Goal: Task Accomplishment & Management: Manage account settings

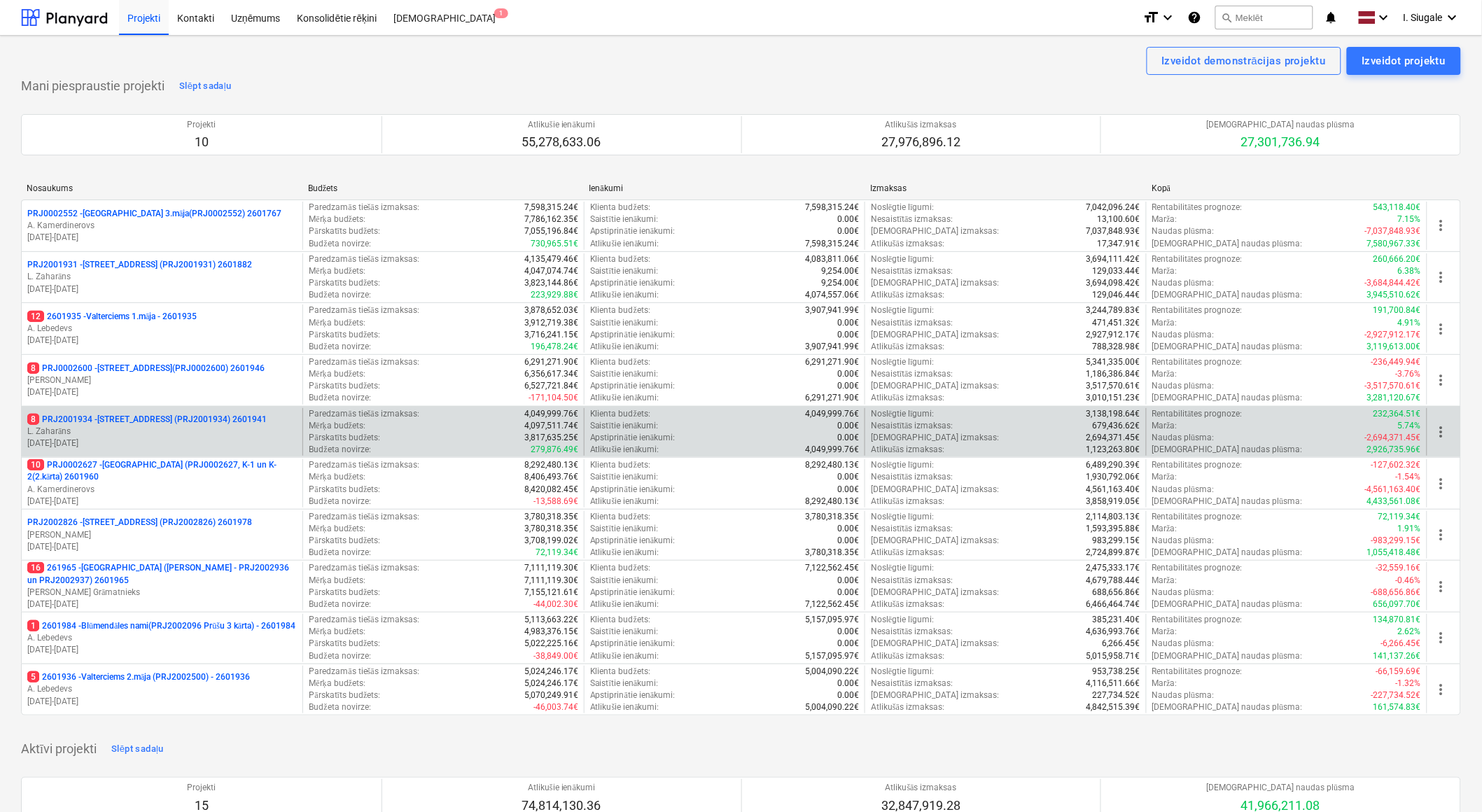
click at [193, 424] on p "8 PRJ2001934 - [STREET_ADDRESS] (PRJ2001934) 2601941" at bounding box center [146, 419] width 240 height 12
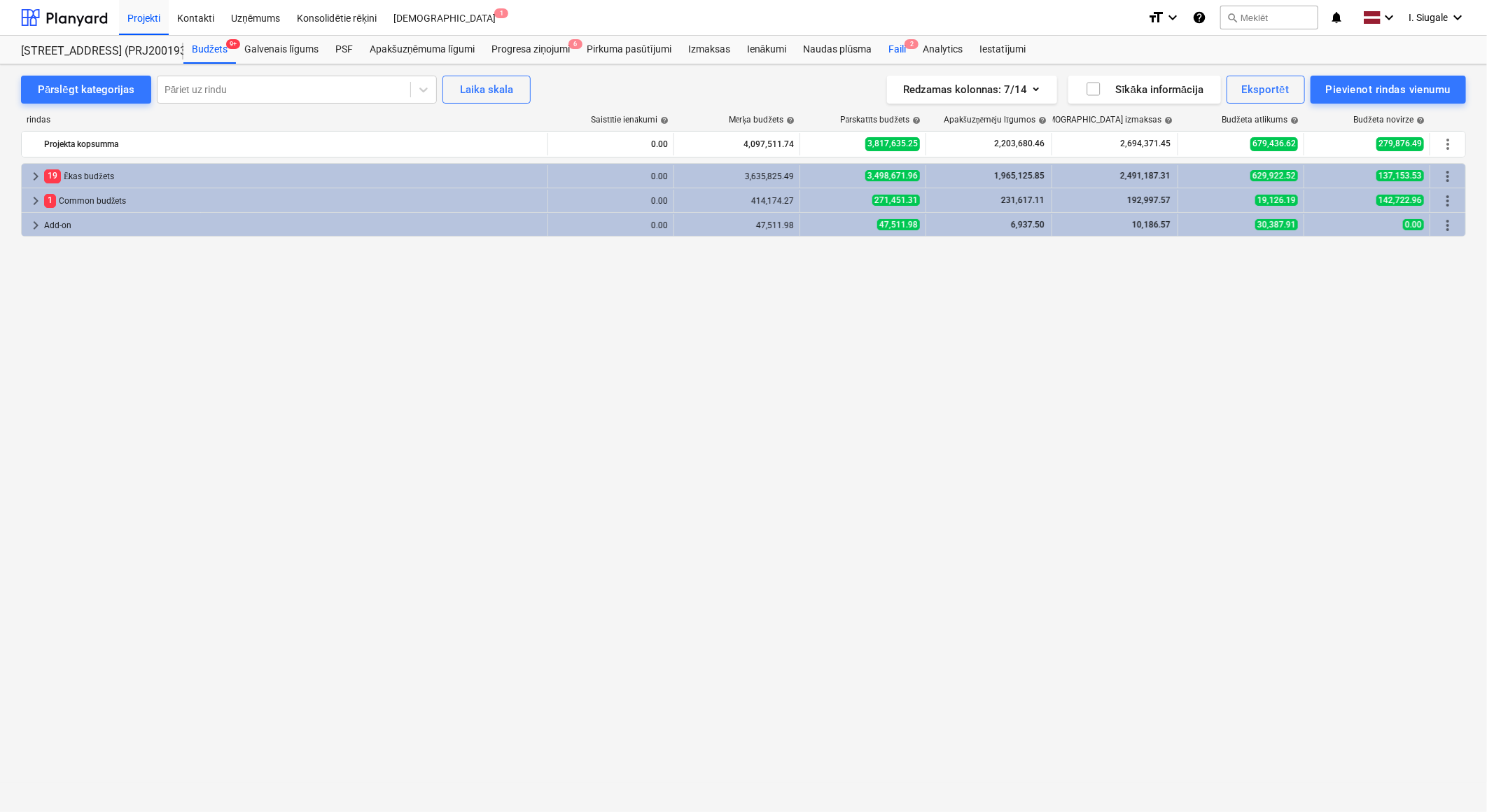
click at [897, 47] on div "Faili 2" at bounding box center [897, 49] width 34 height 28
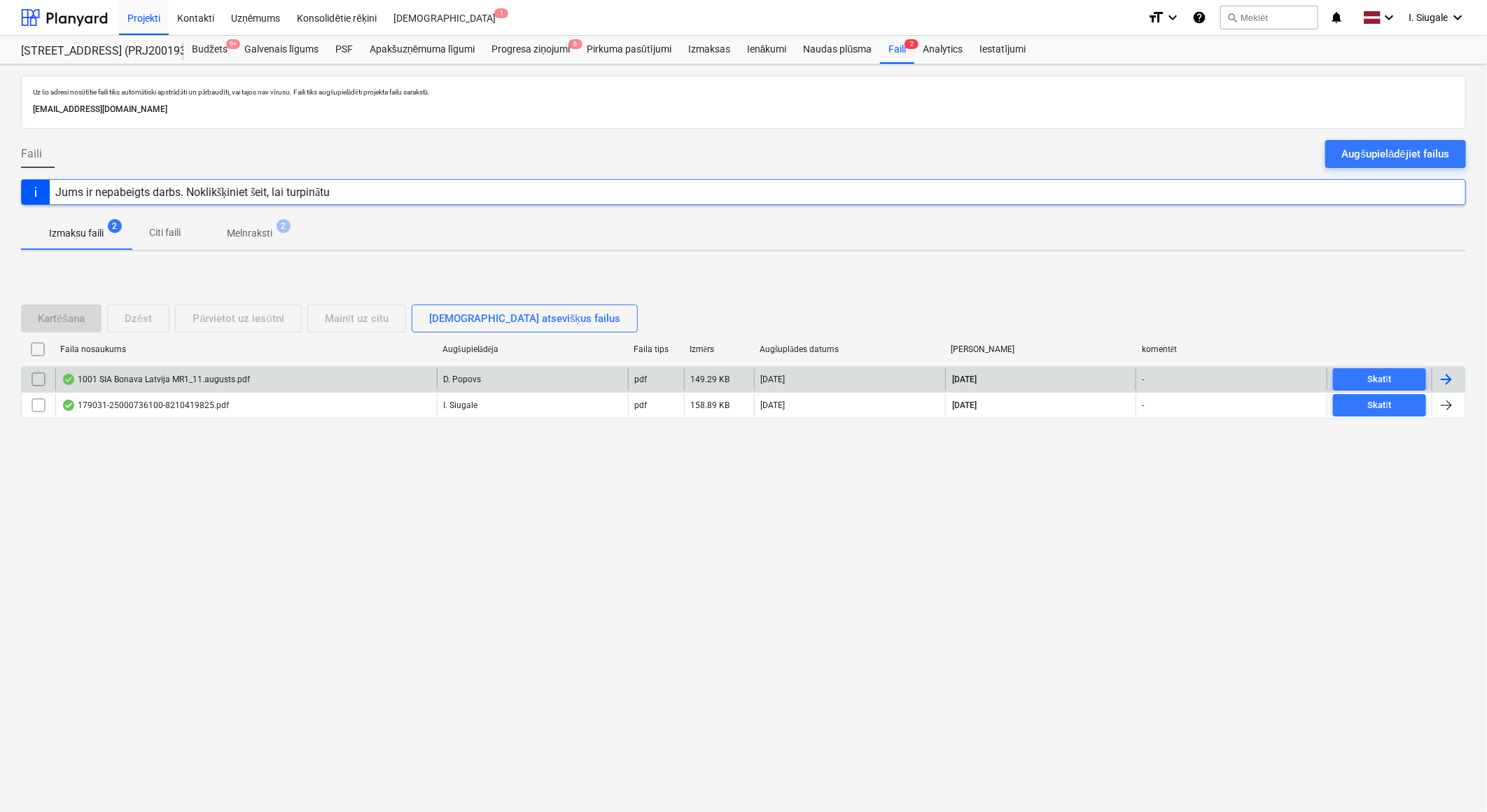
click at [311, 380] on div "1001 SIA Bonava Latvija MR1_11.augusts.pdf" at bounding box center [246, 379] width 381 height 22
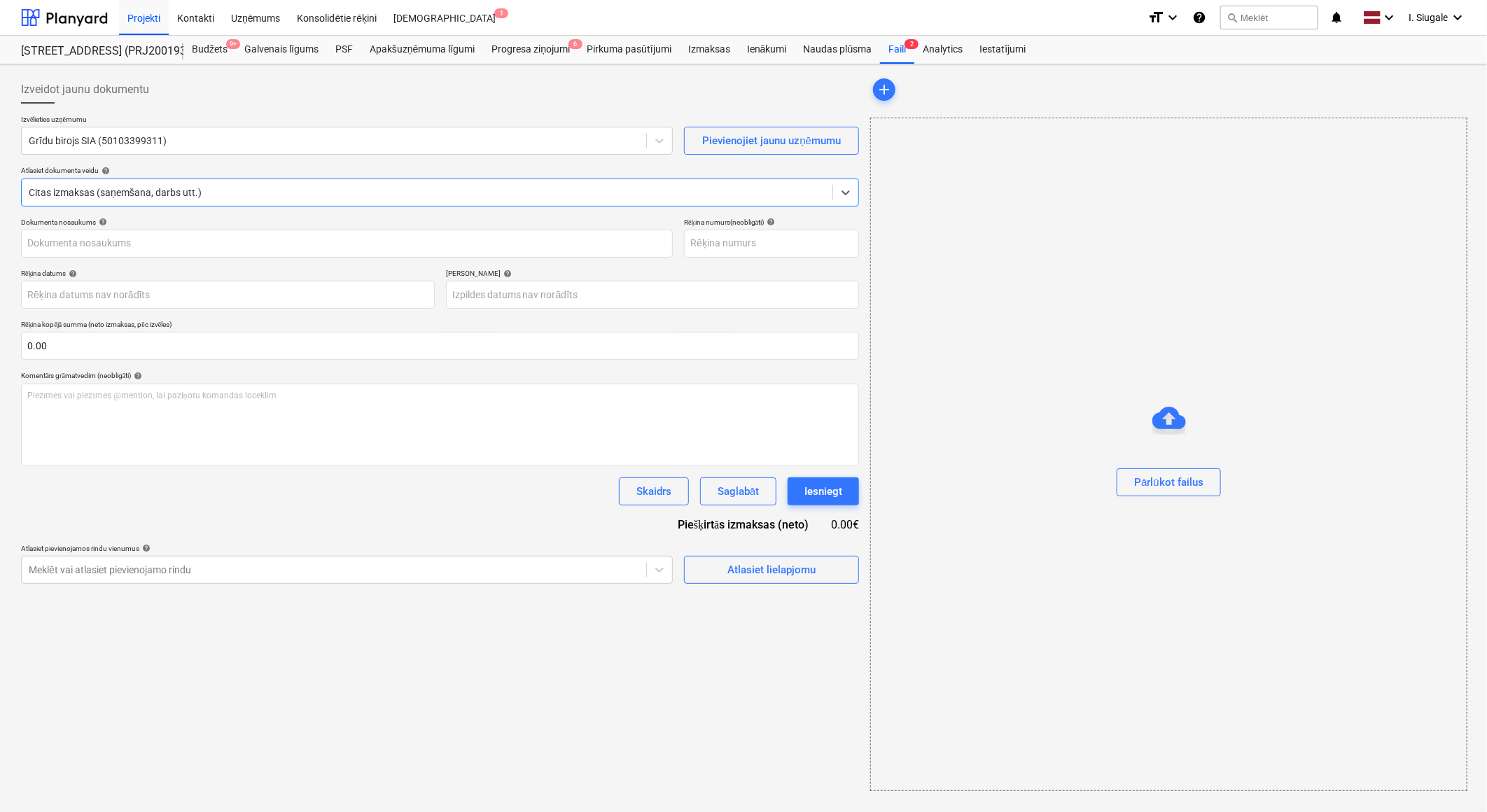
type input "1001"
type input "[DATE]"
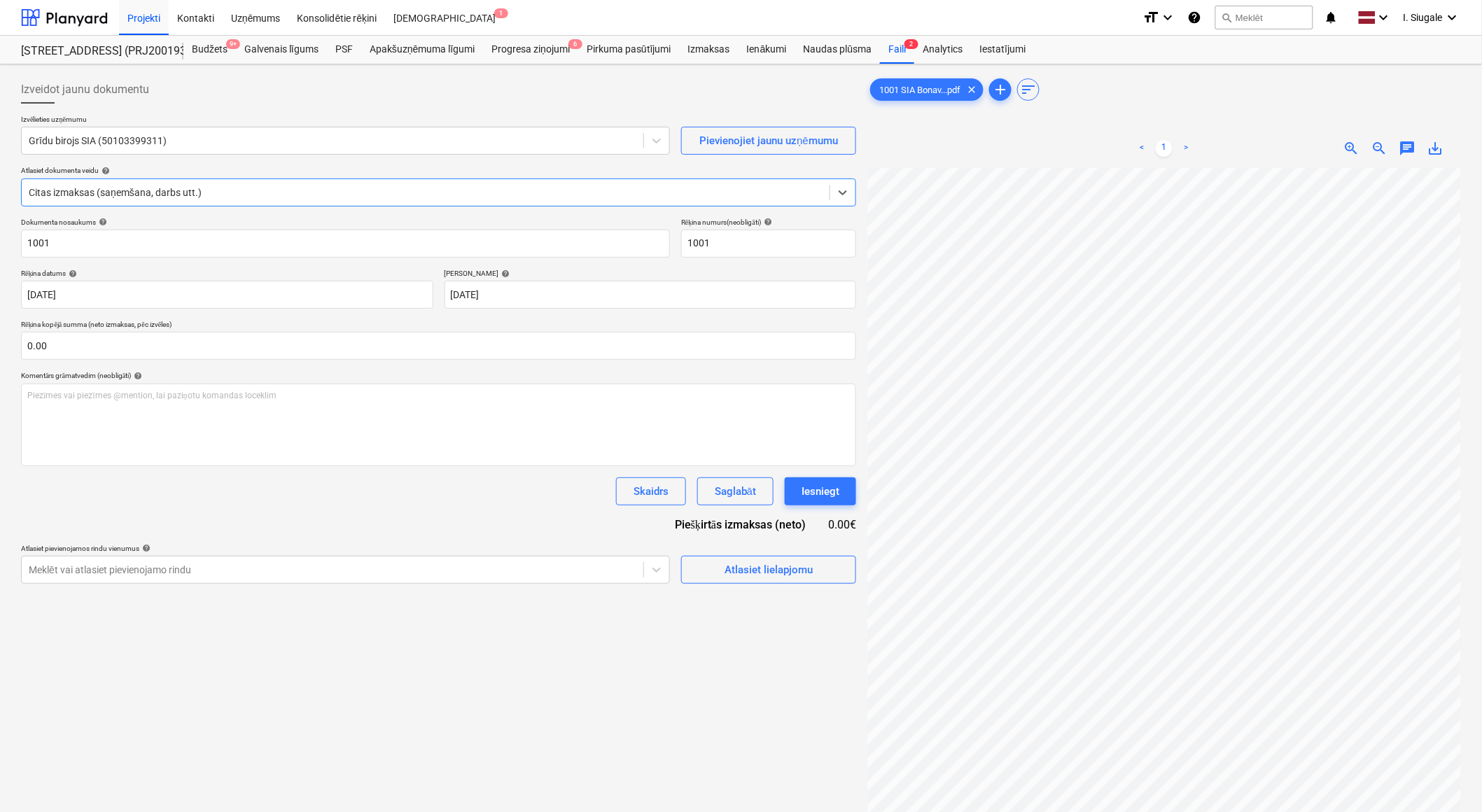
click at [234, 193] on div at bounding box center [425, 193] width 794 height 14
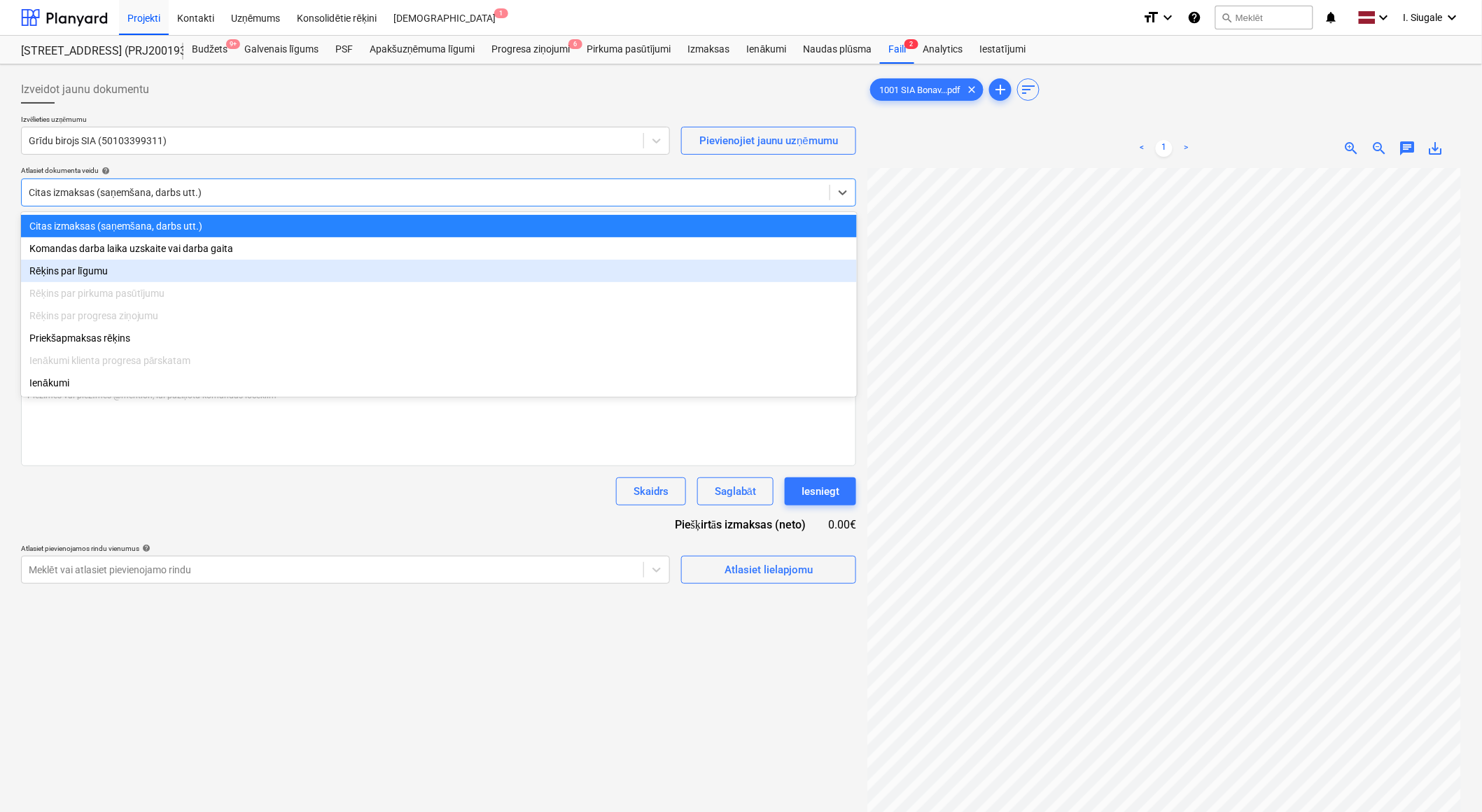
click at [175, 266] on div "Rēķins par līgumu" at bounding box center [438, 270] width 836 height 22
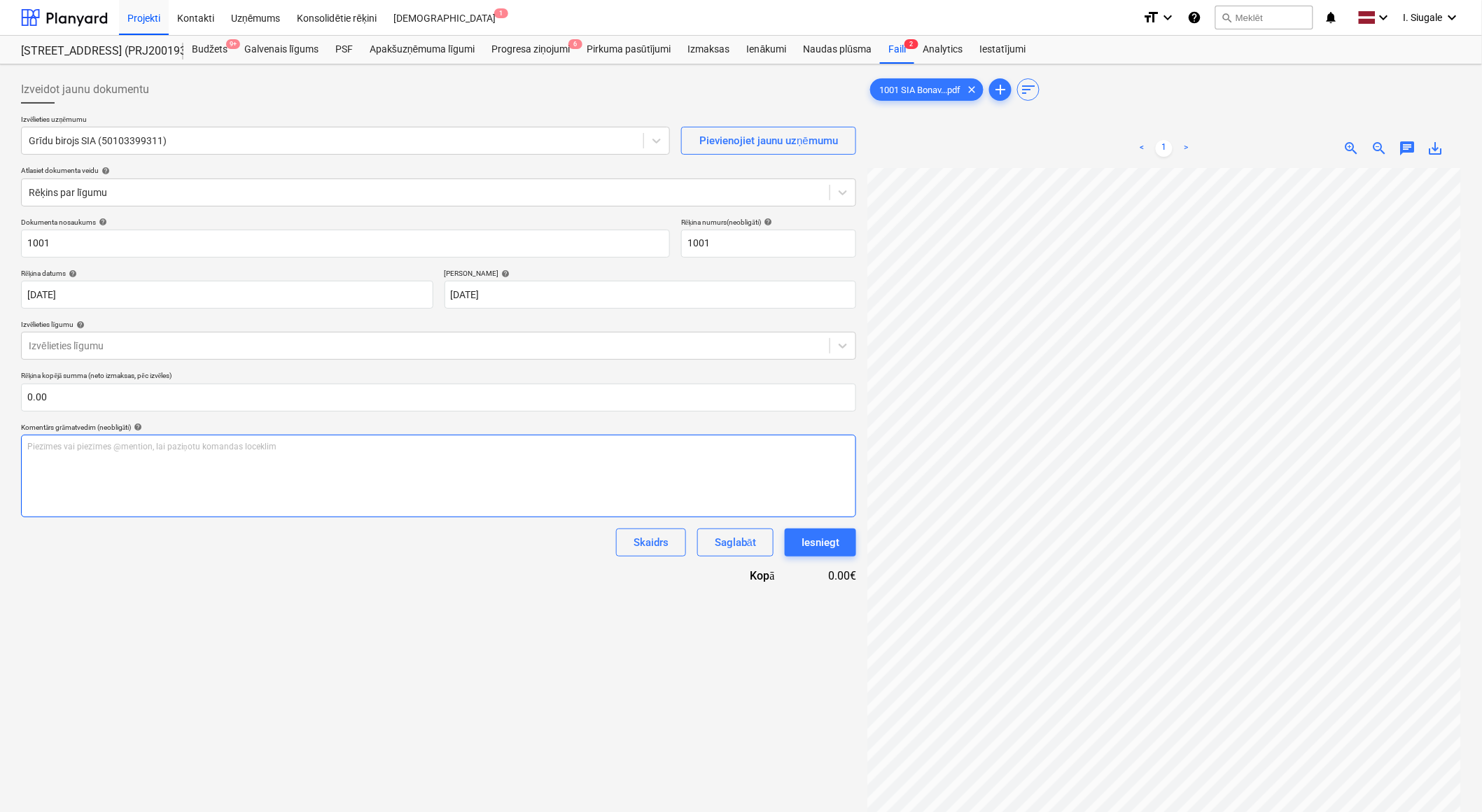
scroll to position [145, 143]
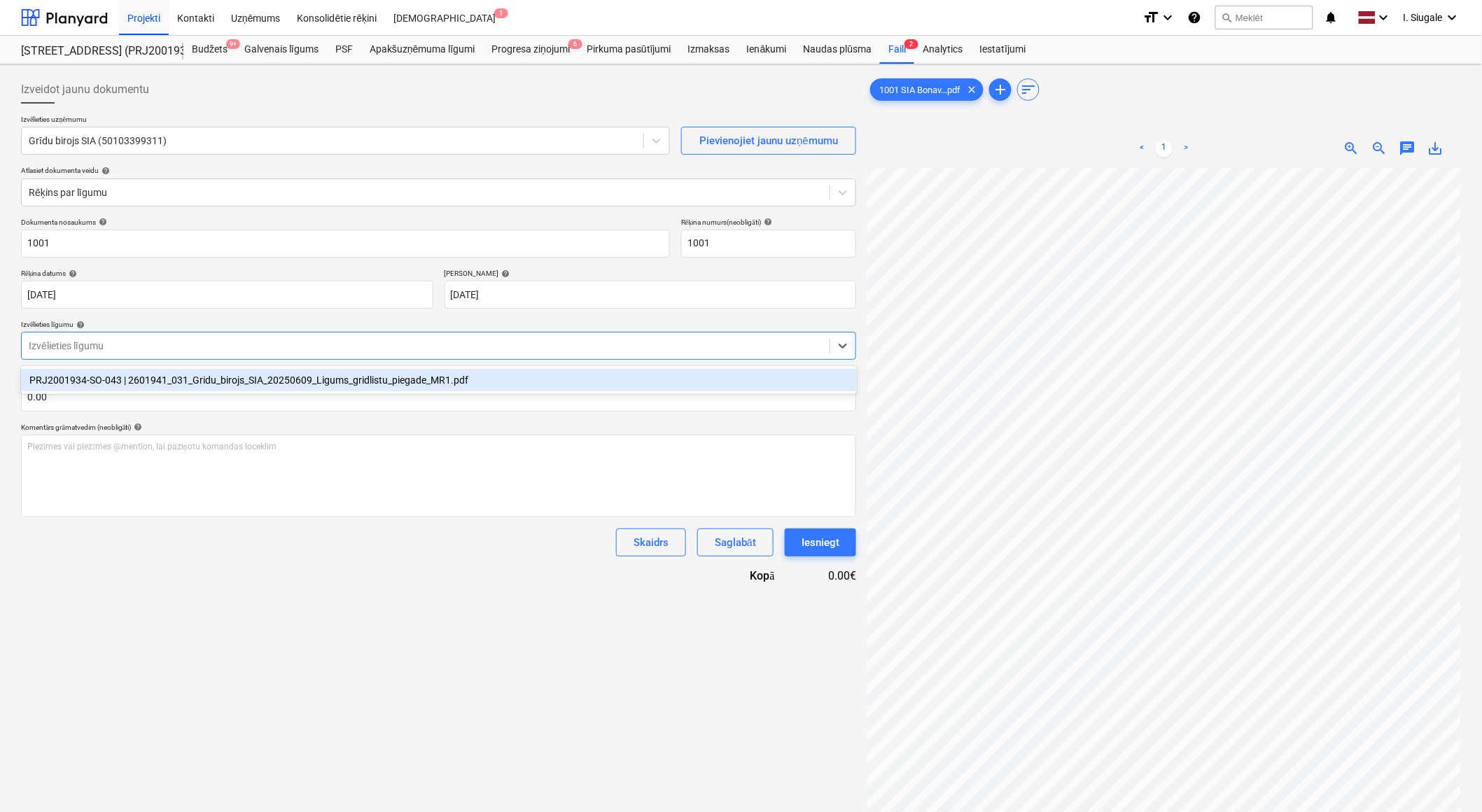
click at [116, 344] on div at bounding box center [425, 346] width 794 height 14
click at [127, 380] on div "PRJ2001934-SO-043 | 2601941_031_Gridu_birojs_SIA_20250609_Ligums_gridlistu_pieg…" at bounding box center [438, 380] width 836 height 22
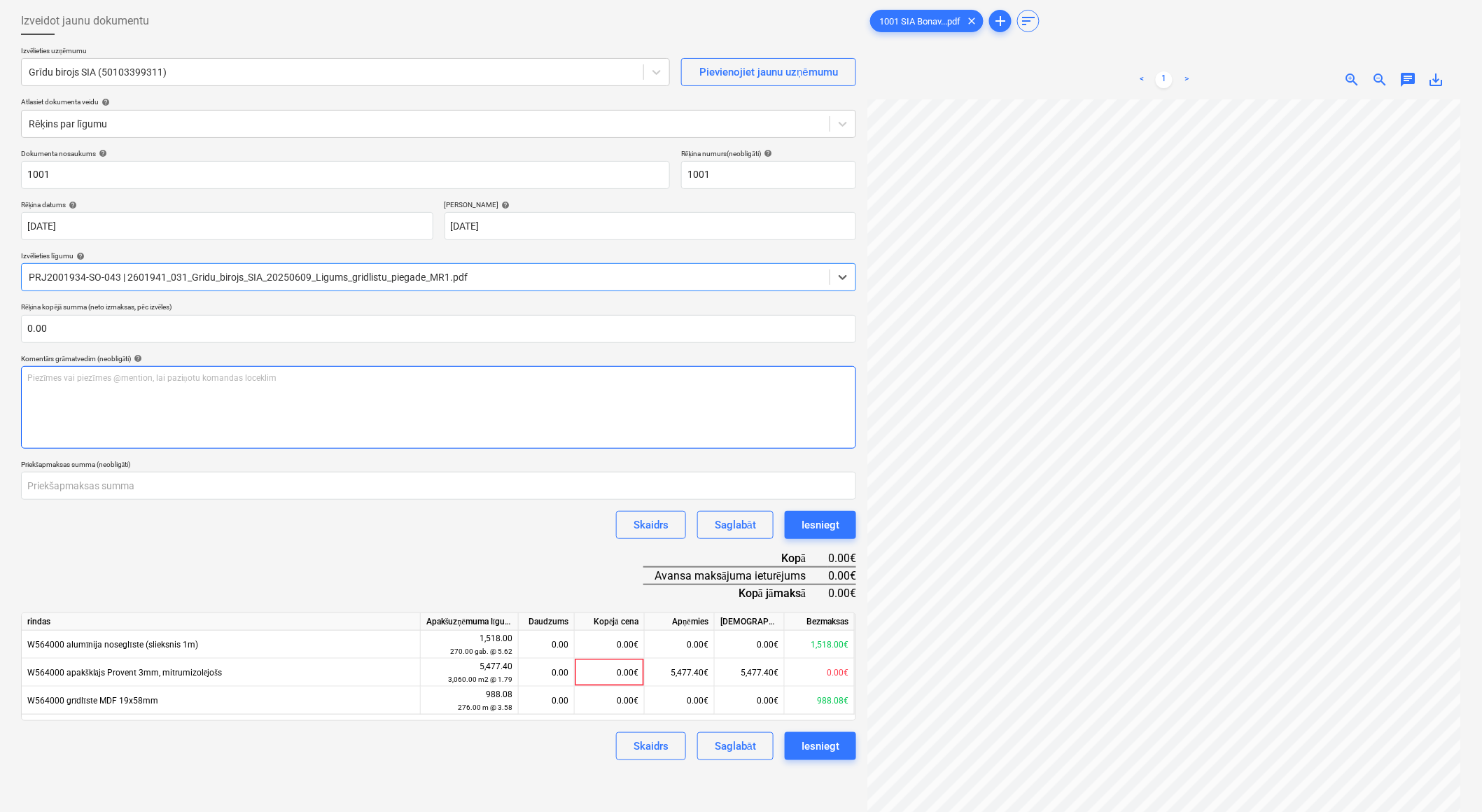
scroll to position [140, 0]
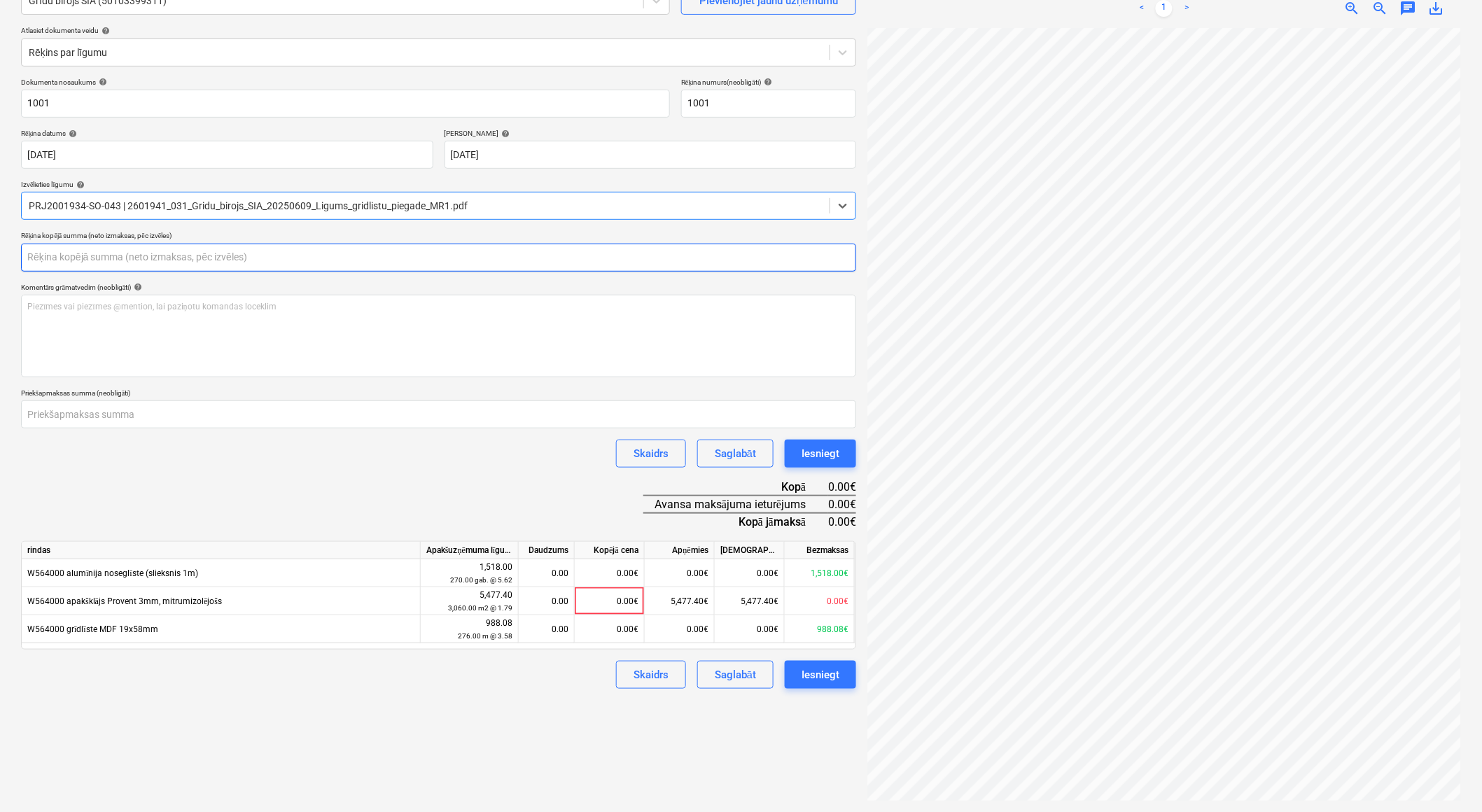
click at [88, 259] on input "text" at bounding box center [438, 257] width 836 height 28
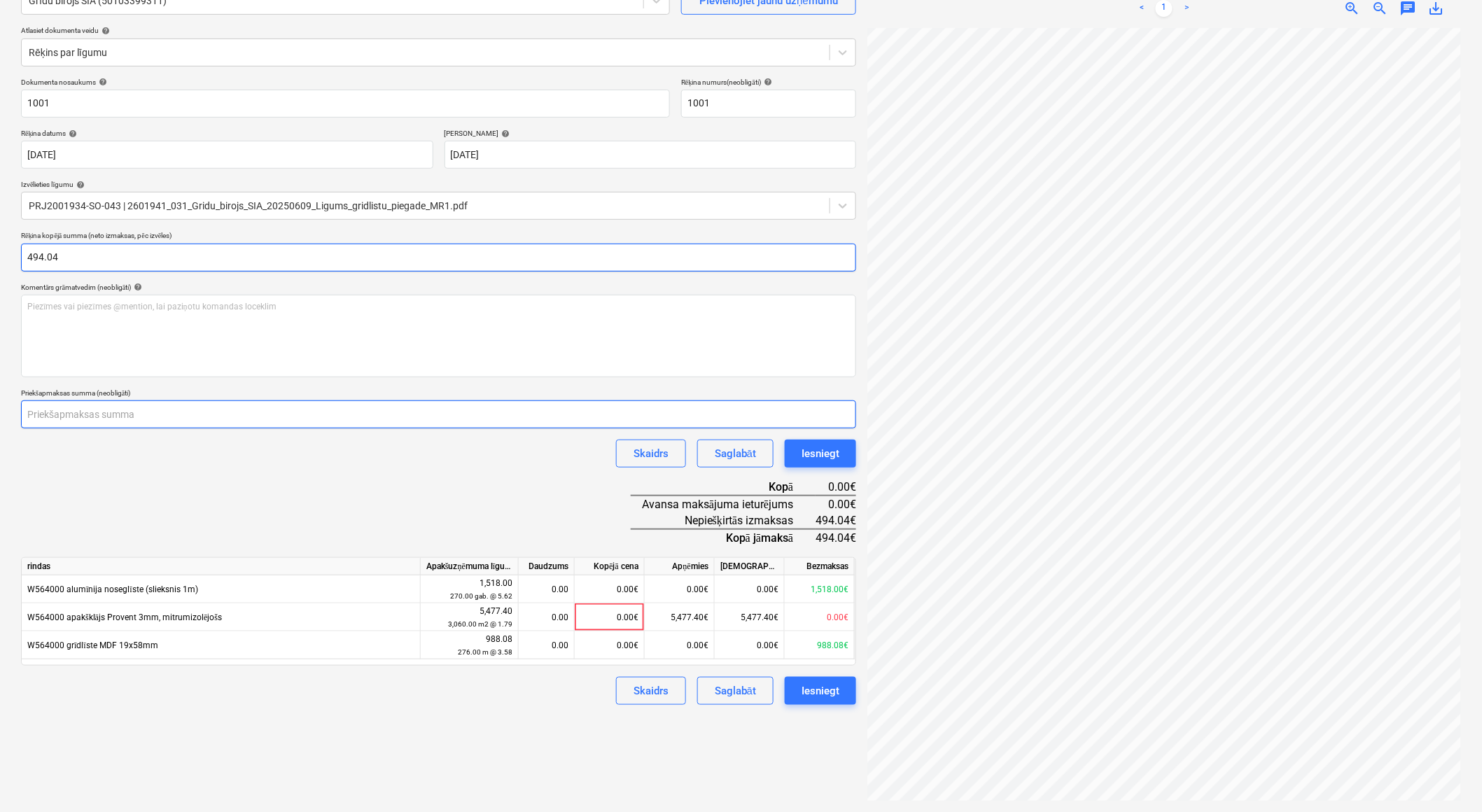
type input "494.04"
click at [99, 413] on input "number" at bounding box center [438, 414] width 836 height 28
type input "494.04"
click at [322, 508] on div "Dokumenta nosaukums help 1001 Rēķina numurs (neobligāti) help 1001 Rēķina datum…" at bounding box center [438, 392] width 836 height 628
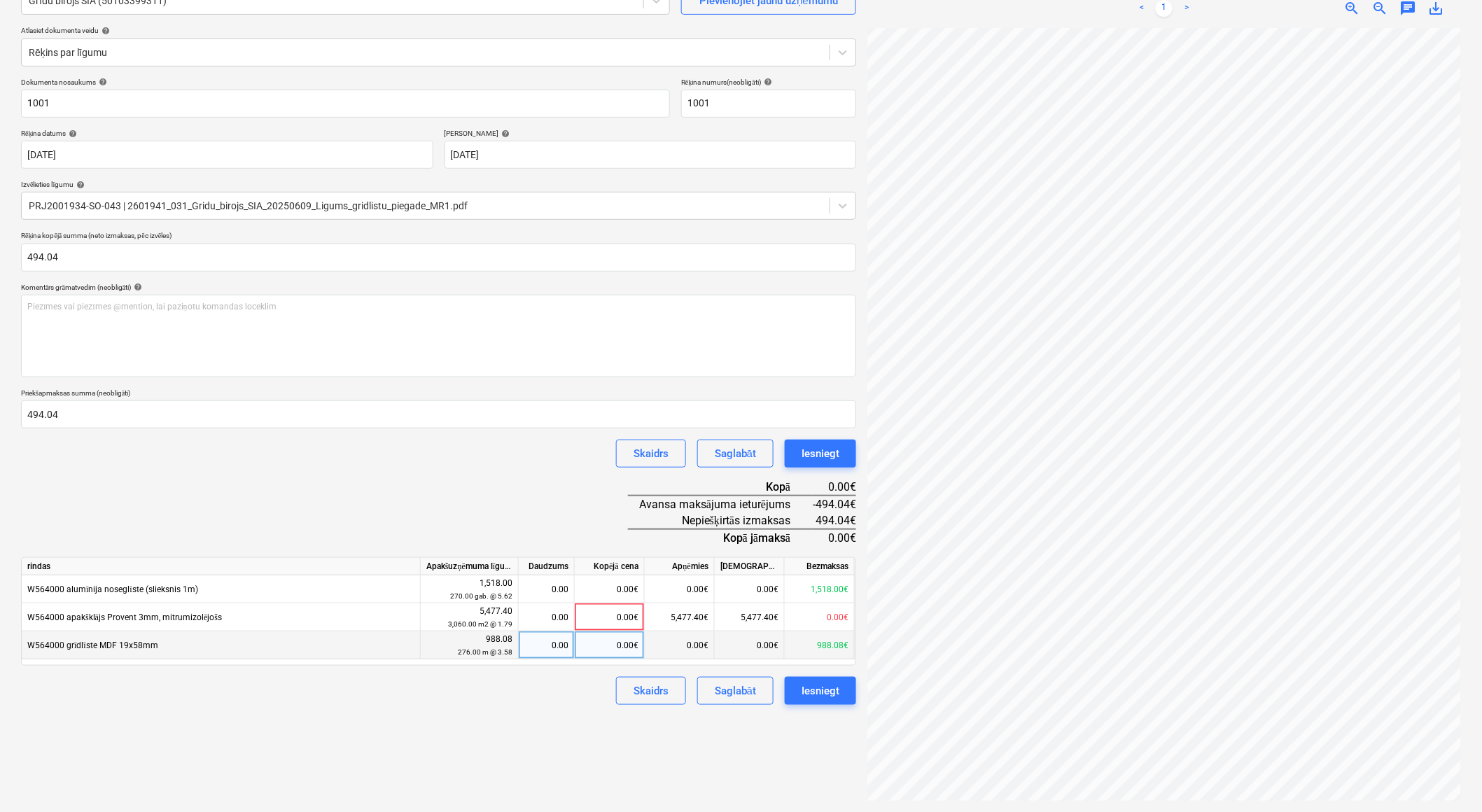
click at [556, 654] on div "0.00" at bounding box center [546, 645] width 44 height 28
type input "276"
click at [518, 730] on div "Izveidot jaunu dokumentu Izvēlieties uzņēmumu Grīdu birojs SIA (50103399311) Pi…" at bounding box center [438, 368] width 846 height 877
click at [74, 252] on input "494.04" at bounding box center [438, 257] width 836 height 28
type input "4"
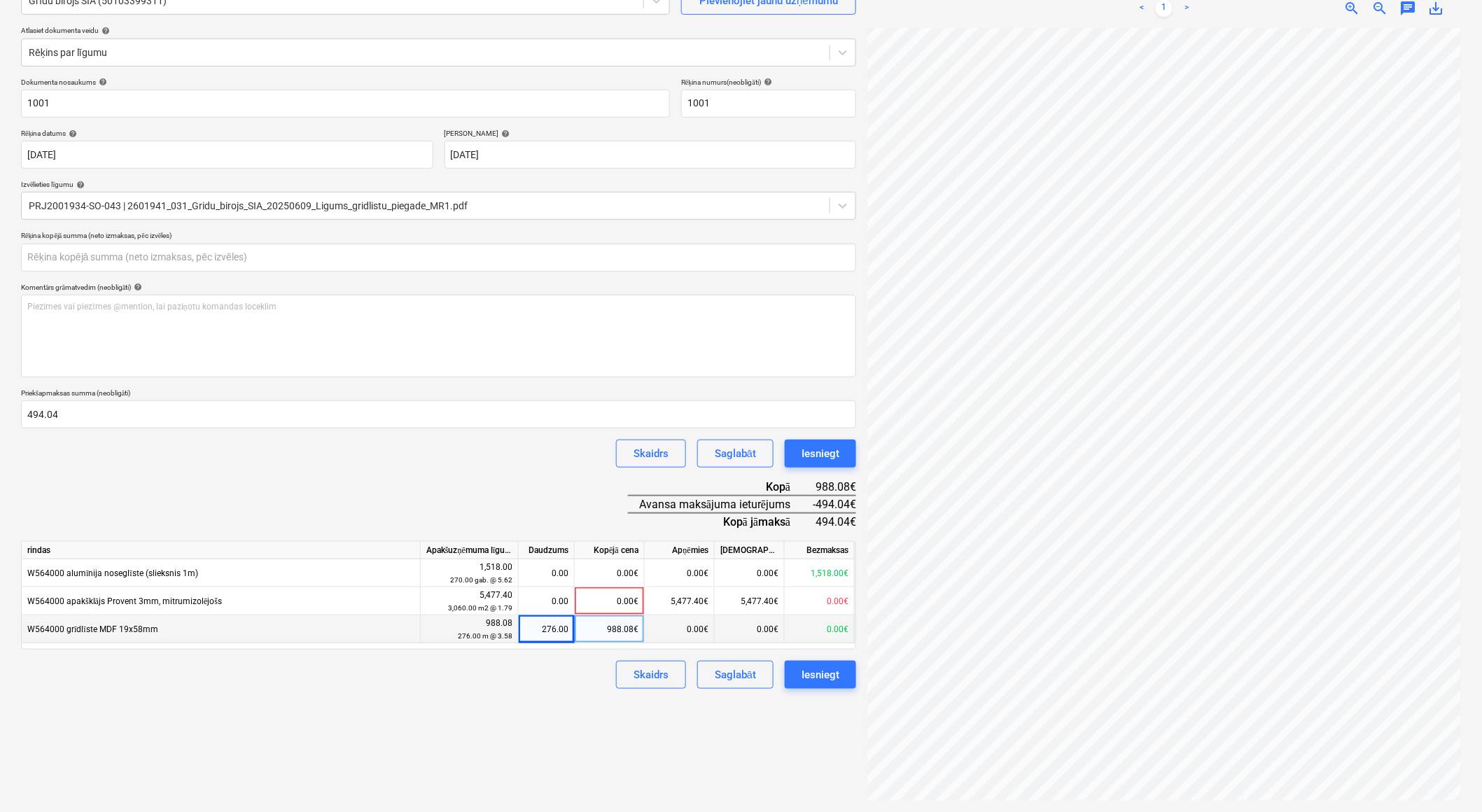
type input "0.00"
click at [272, 467] on div "Dokumenta nosaukums help 1001 Rēķina numurs (neobligāti) help 1001 Rēķina datum…" at bounding box center [438, 384] width 836 height 612
click at [818, 677] on div "Iesniegt" at bounding box center [820, 675] width 38 height 18
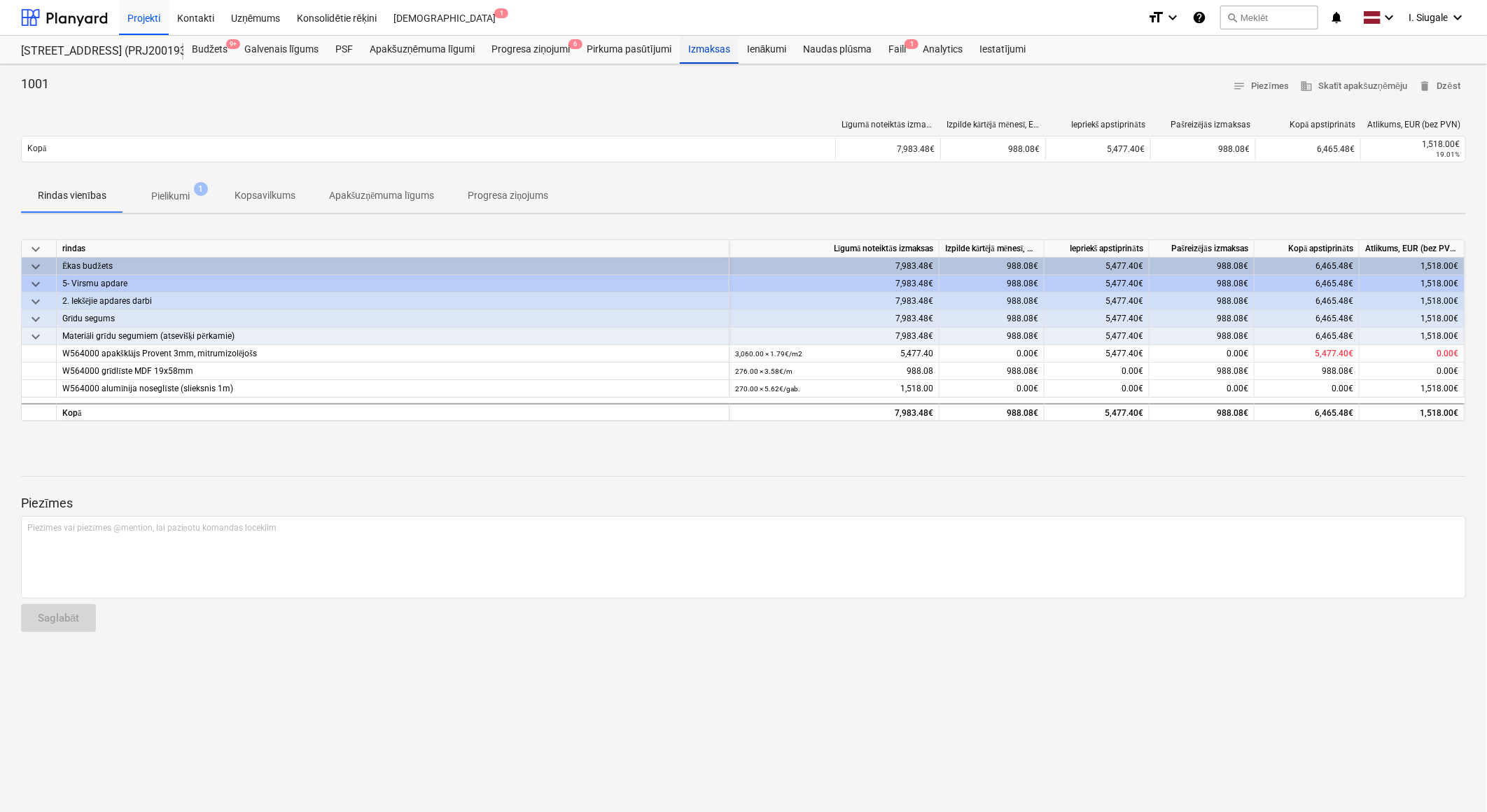
click at [714, 49] on div "Izmaksas" at bounding box center [709, 49] width 59 height 28
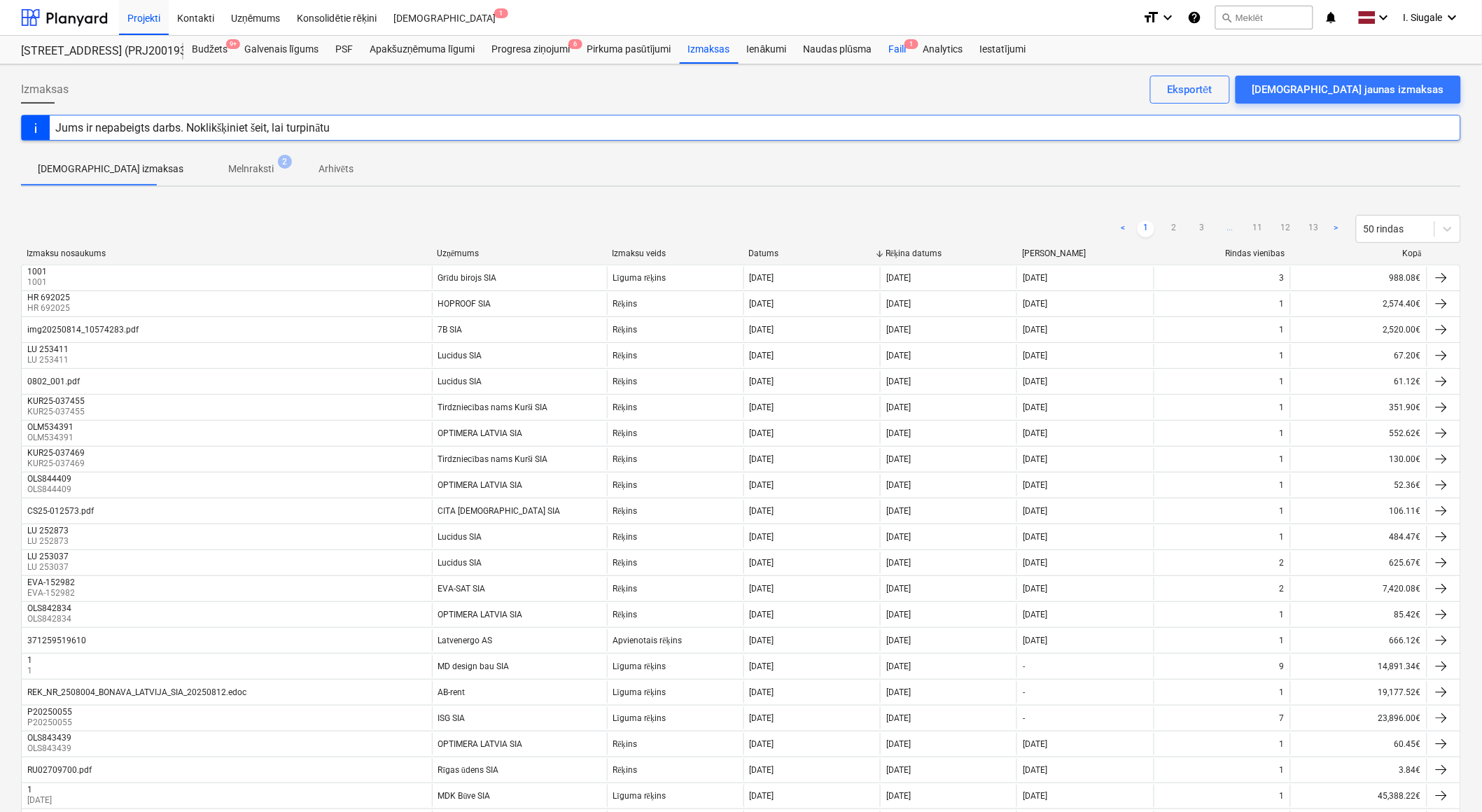
click at [900, 46] on div "Faili 1" at bounding box center [898, 49] width 34 height 28
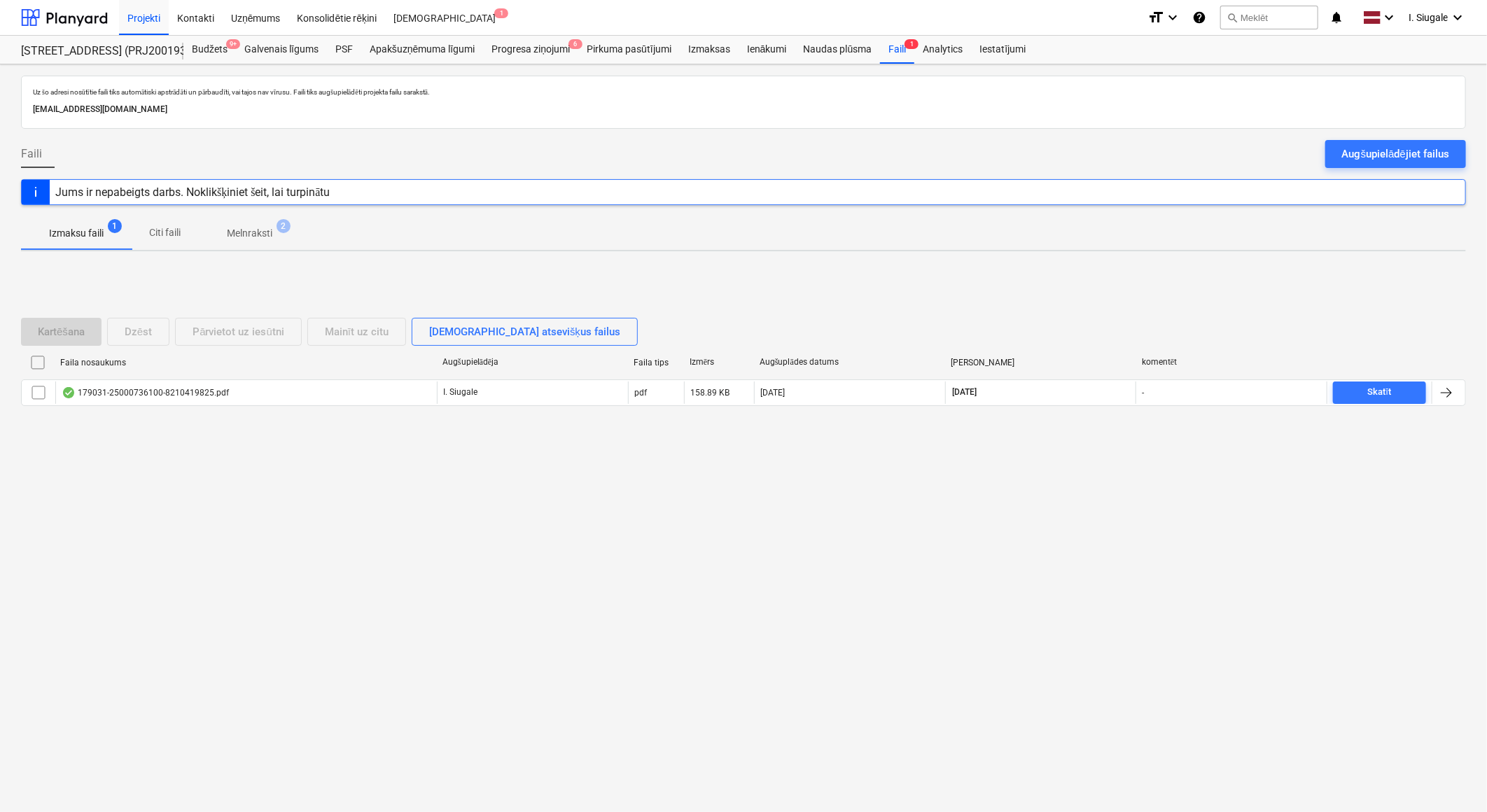
click at [262, 234] on p "Melnraksti" at bounding box center [249, 233] width 46 height 14
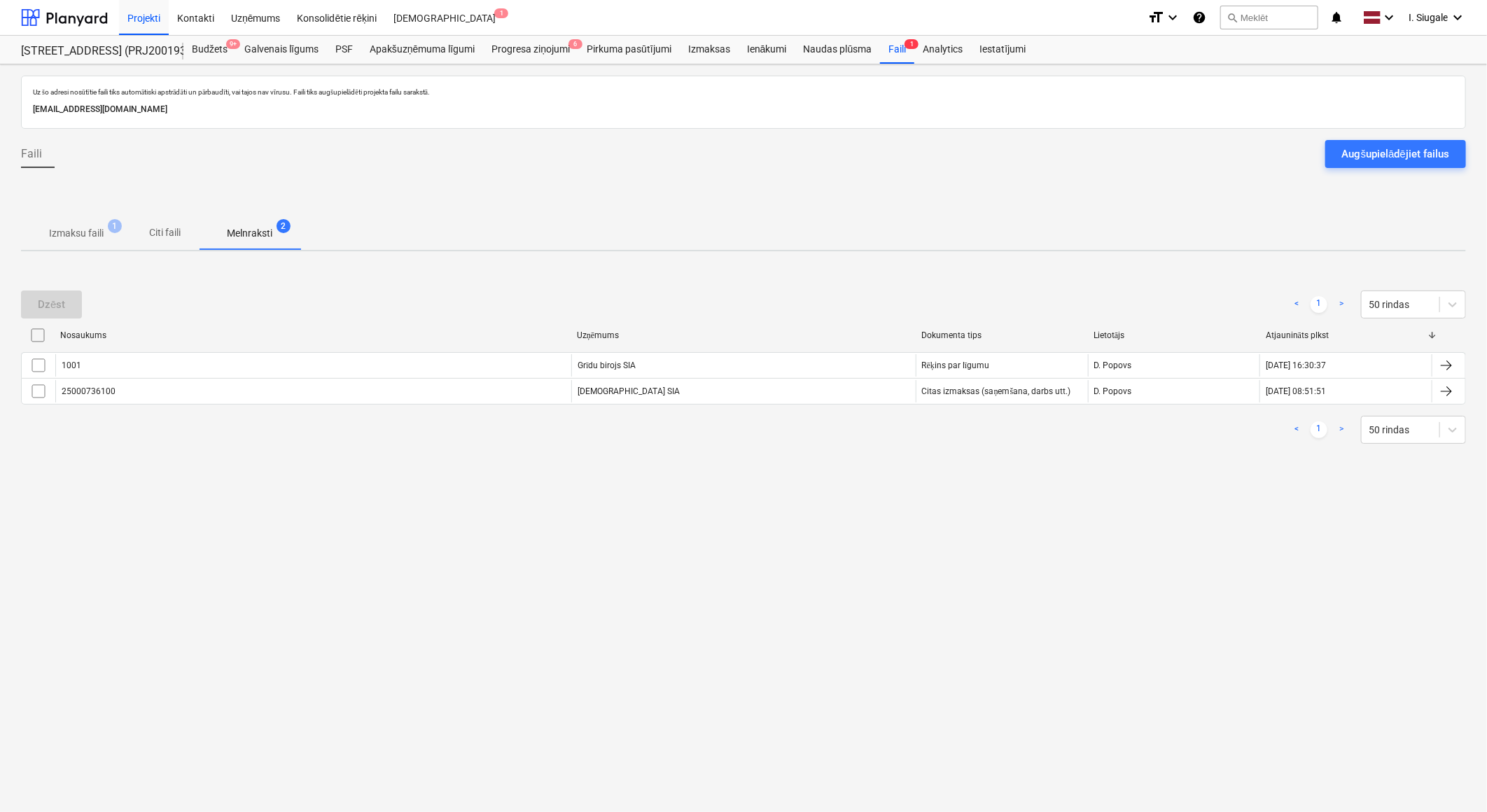
click at [65, 232] on p "Izmaksu faili" at bounding box center [76, 233] width 55 height 14
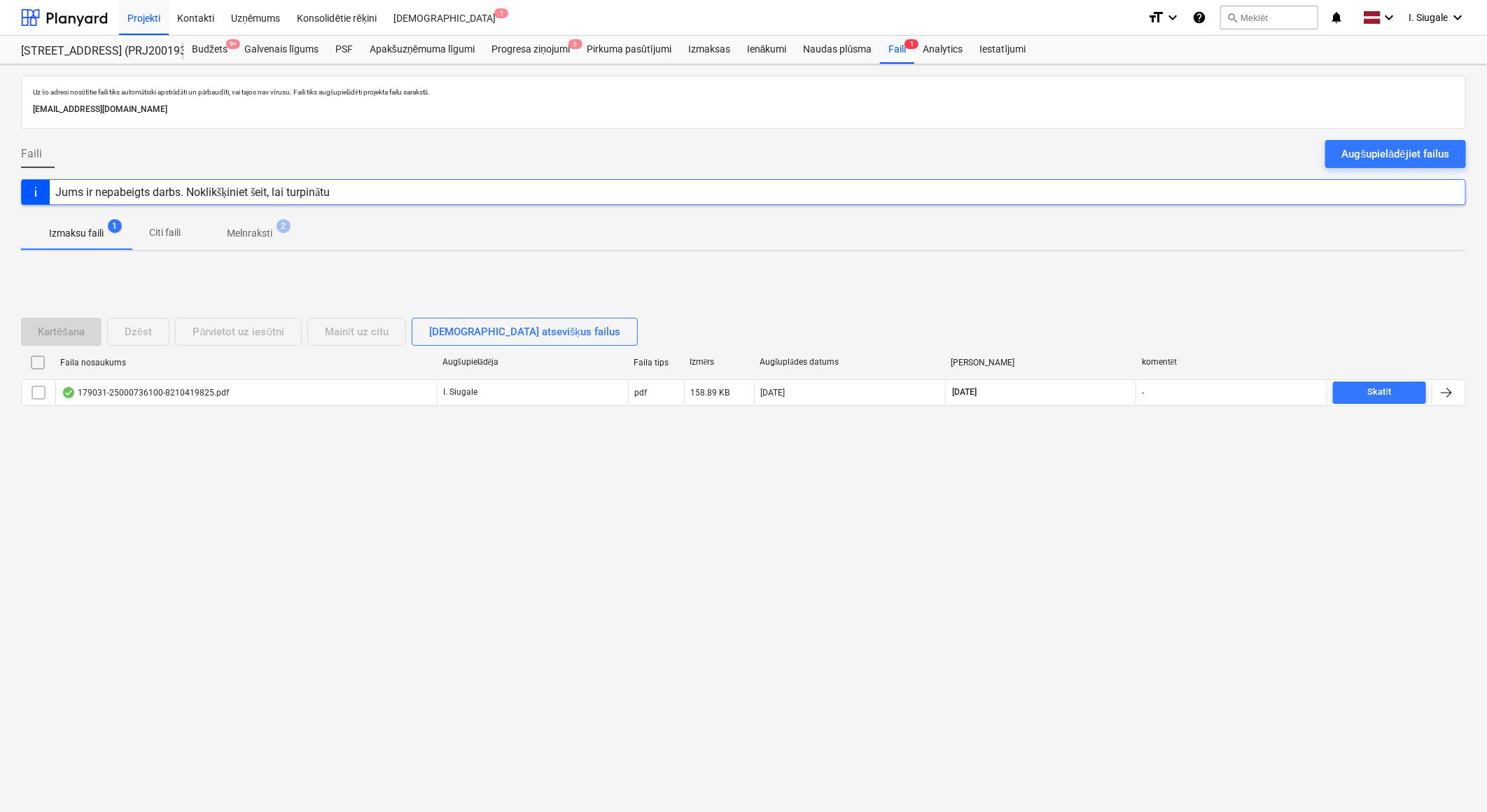
click at [261, 229] on p "Melnraksti" at bounding box center [249, 233] width 46 height 14
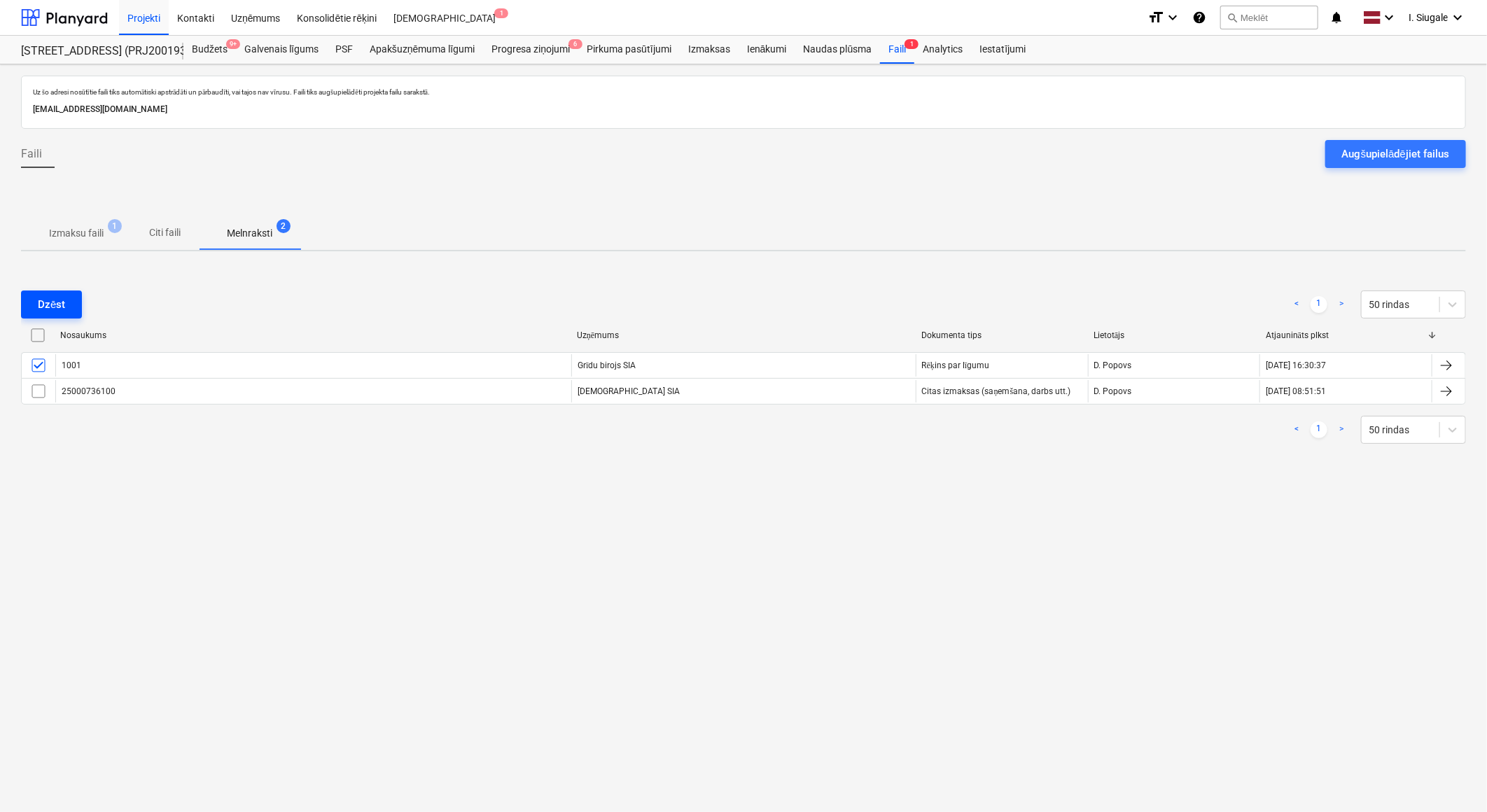
click at [59, 302] on div "Dzēst" at bounding box center [51, 304] width 27 height 18
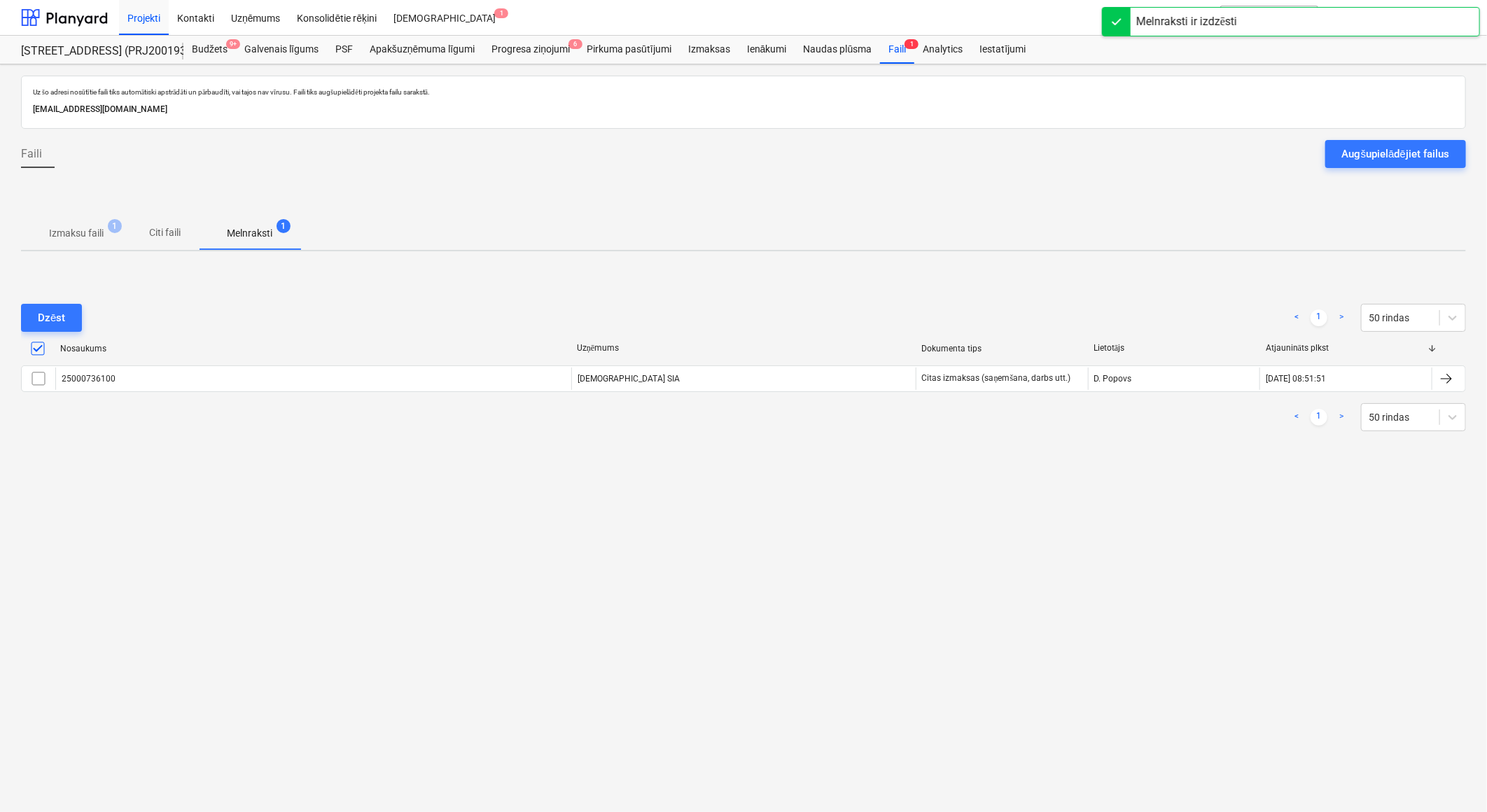
click at [84, 234] on p "Izmaksu faili" at bounding box center [76, 233] width 55 height 14
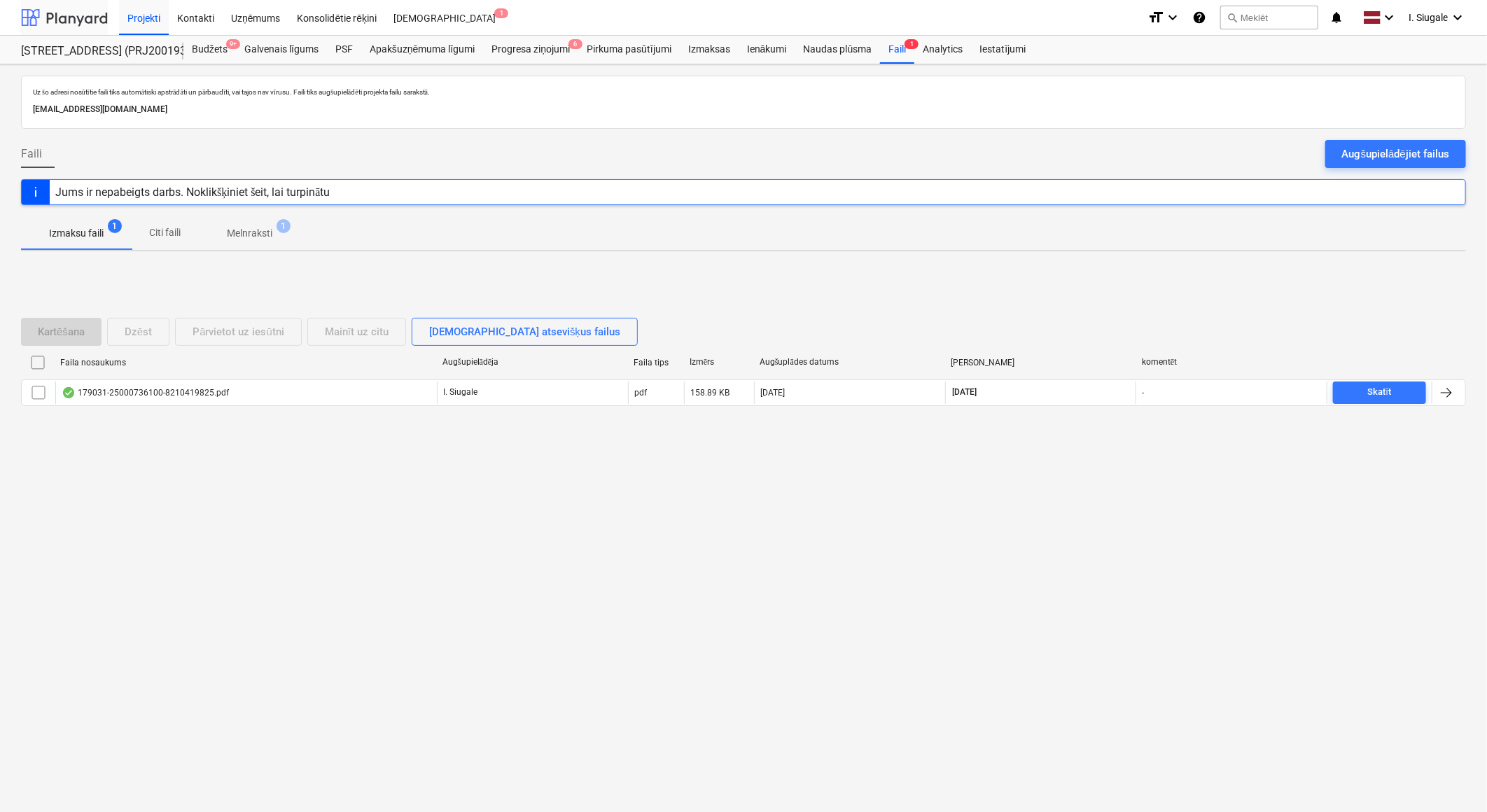
click at [71, 17] on div at bounding box center [64, 17] width 87 height 35
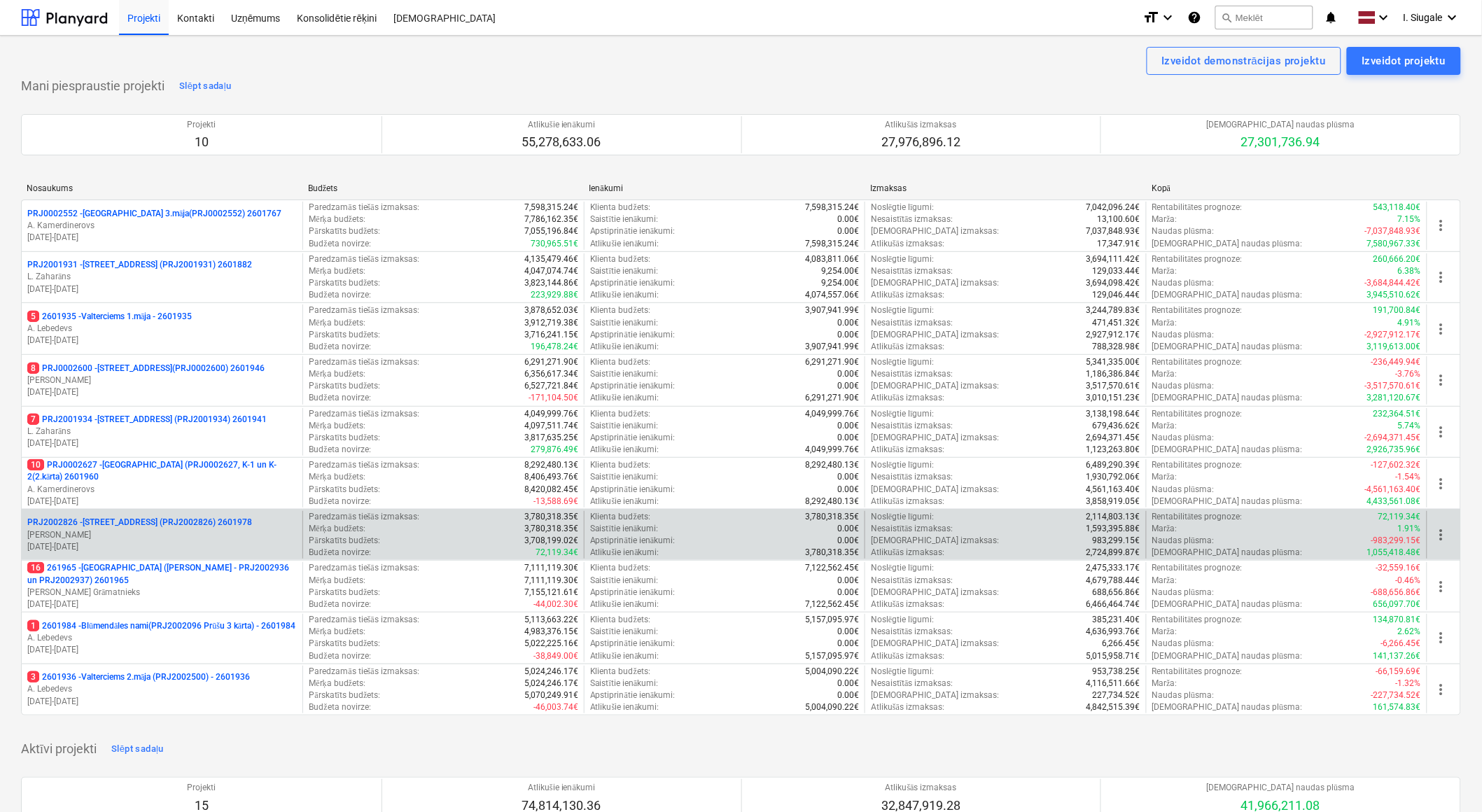
click at [253, 529] on p "[PERSON_NAME]" at bounding box center [162, 535] width 269 height 12
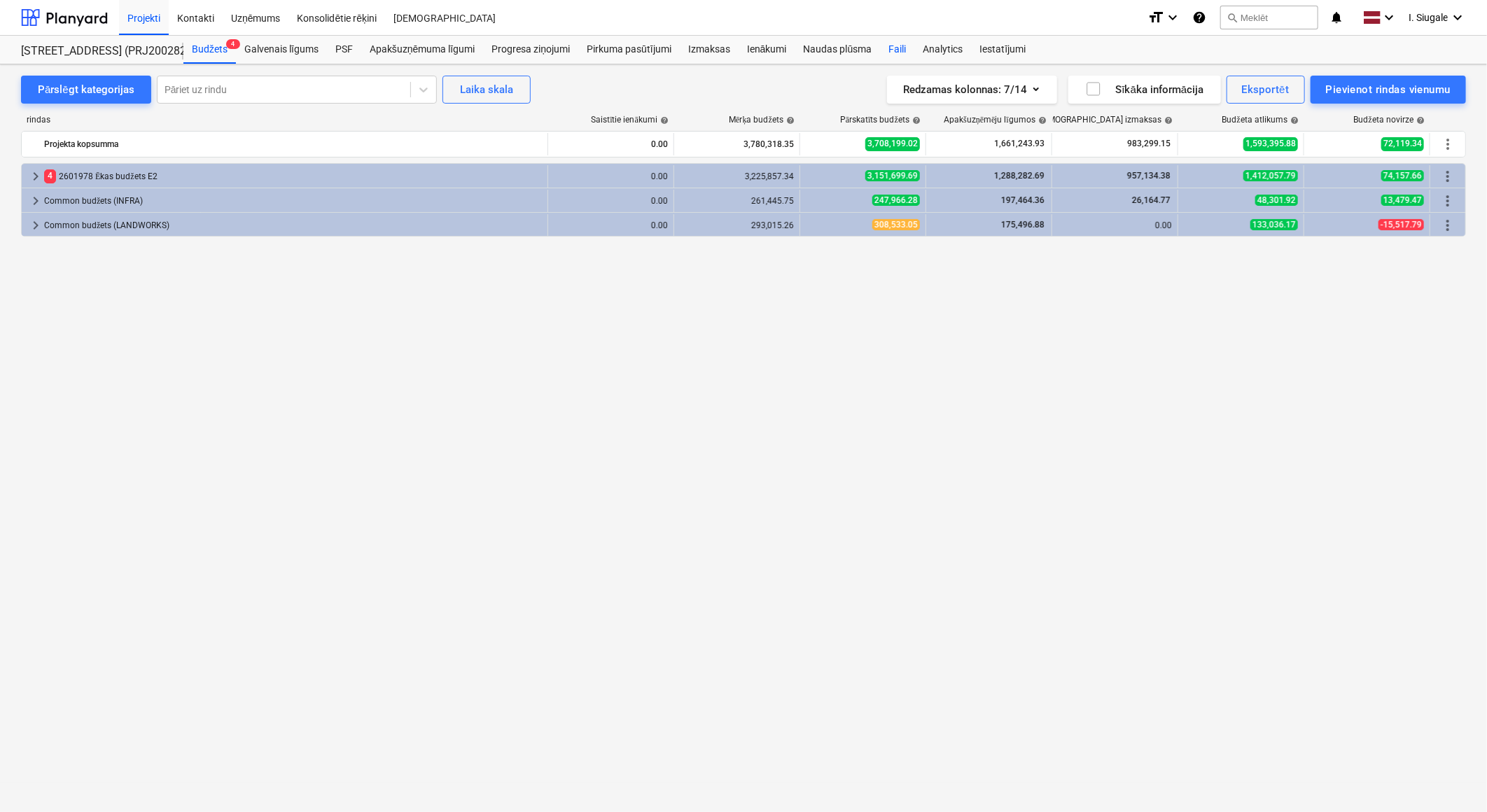
click at [904, 50] on div "Faili" at bounding box center [897, 49] width 34 height 28
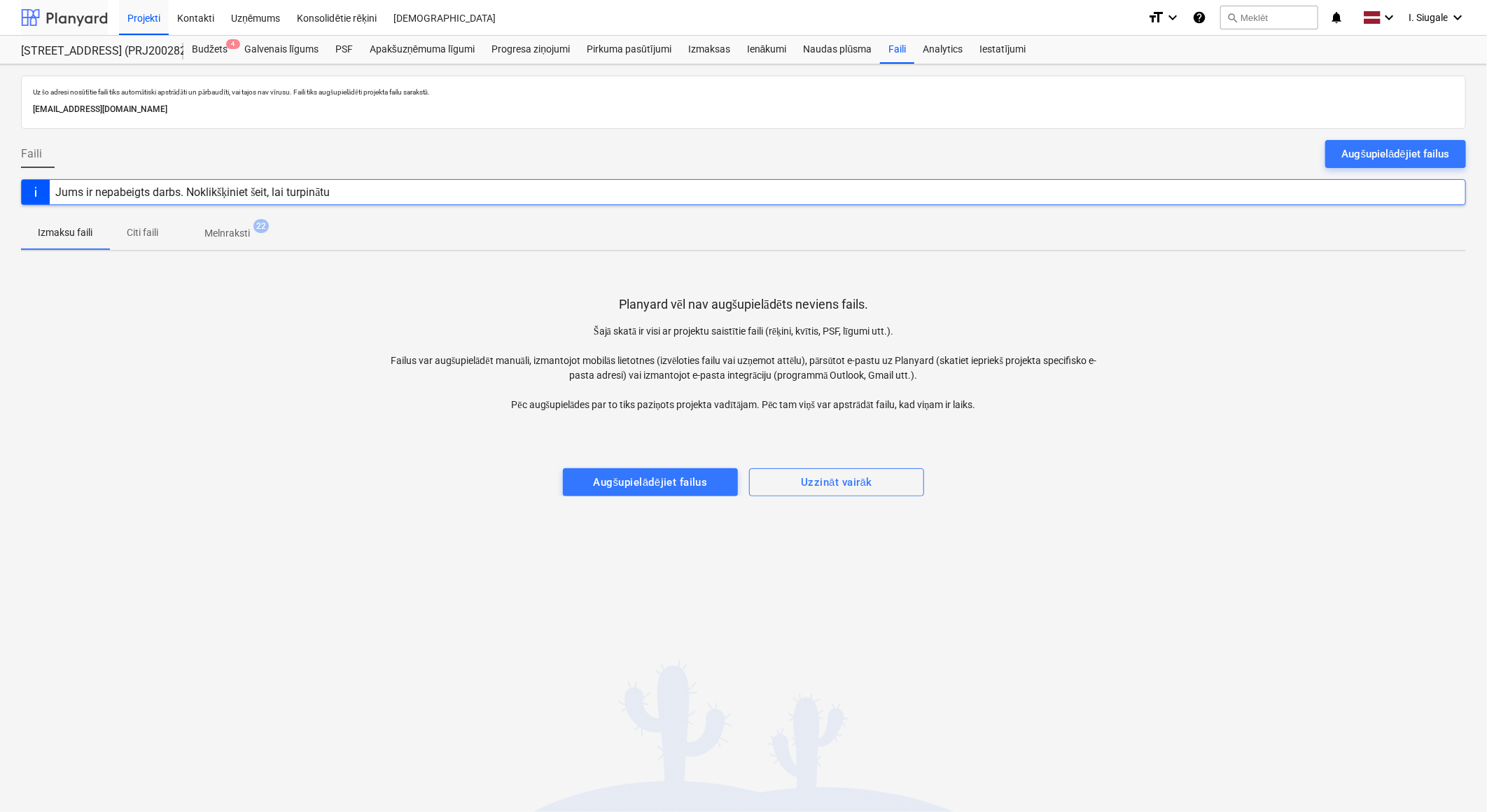
click at [59, 18] on div at bounding box center [64, 17] width 87 height 35
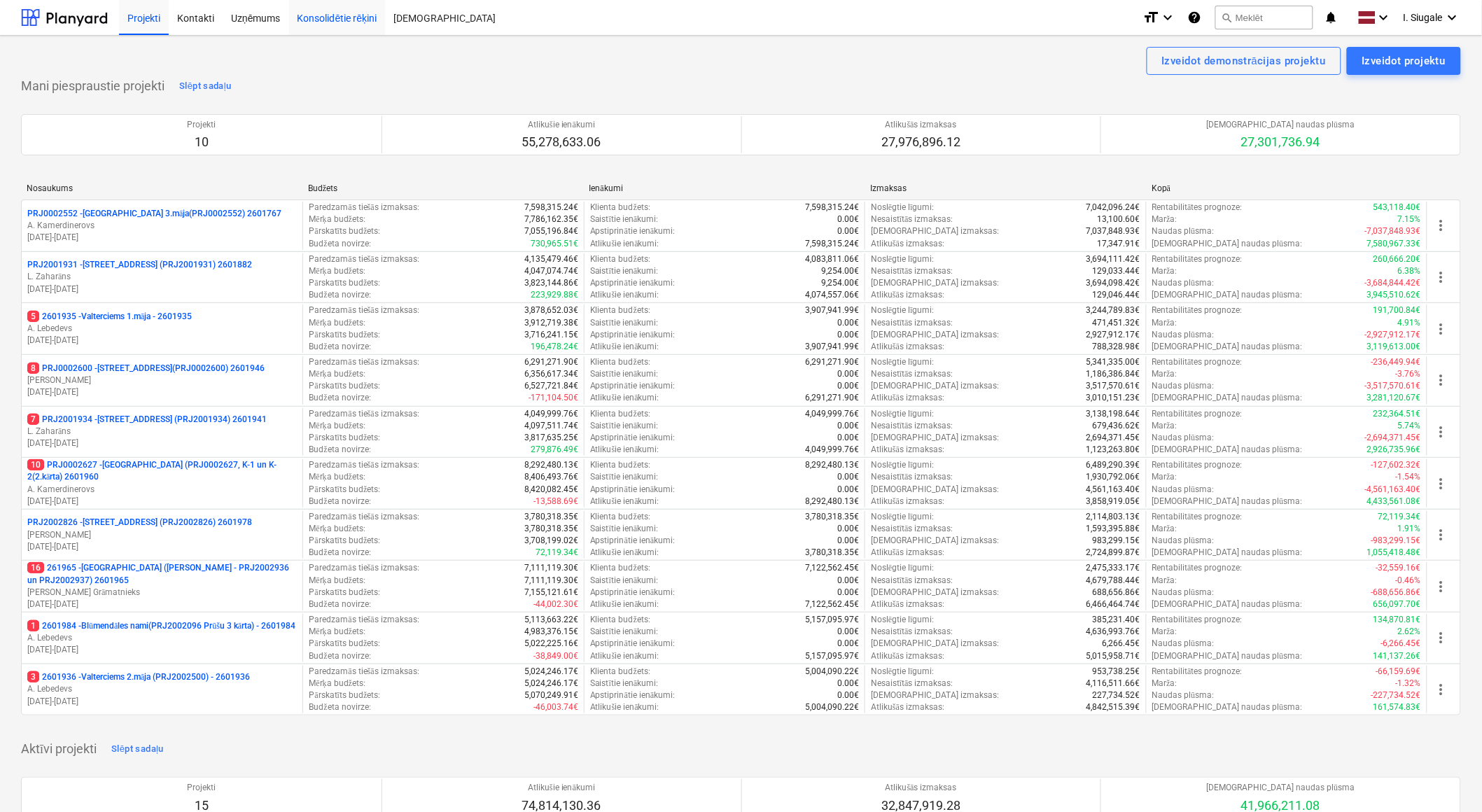
click at [327, 22] on div "Konsolidētie rēķini" at bounding box center [338, 17] width 97 height 36
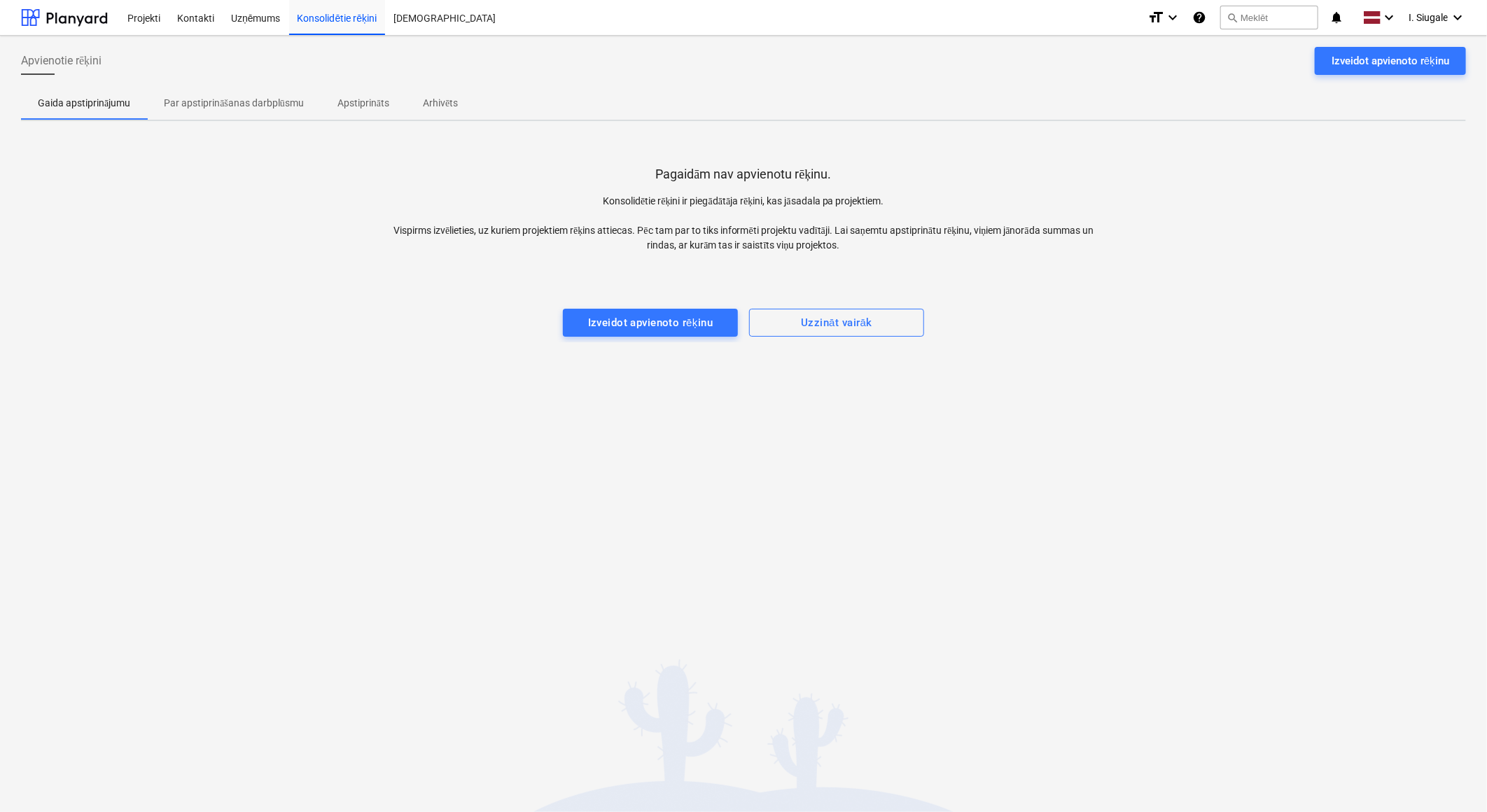
click at [264, 107] on p "Par apstiprināšanas darbplūsmu" at bounding box center [234, 103] width 140 height 14
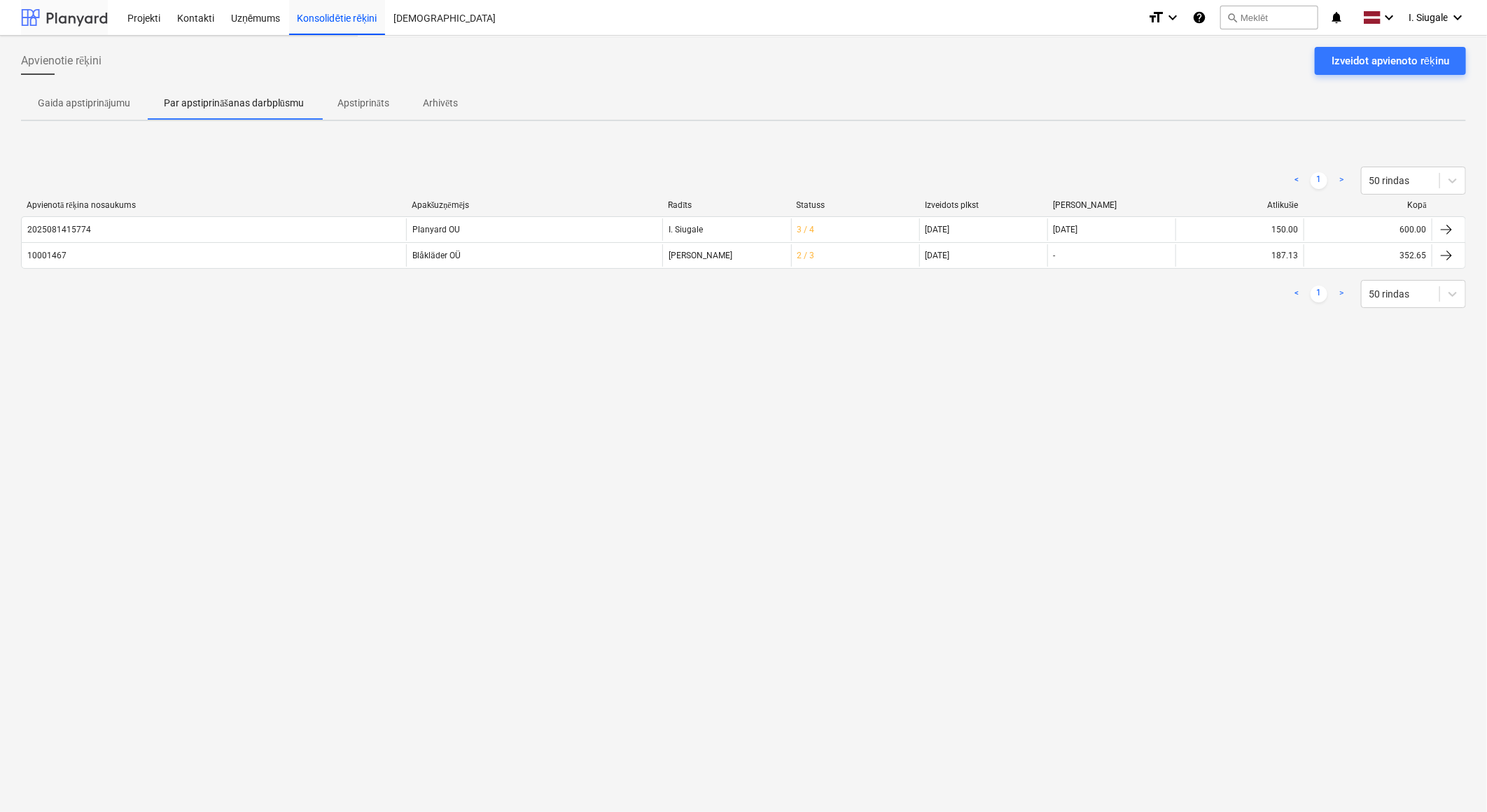
click at [81, 19] on div at bounding box center [64, 17] width 87 height 35
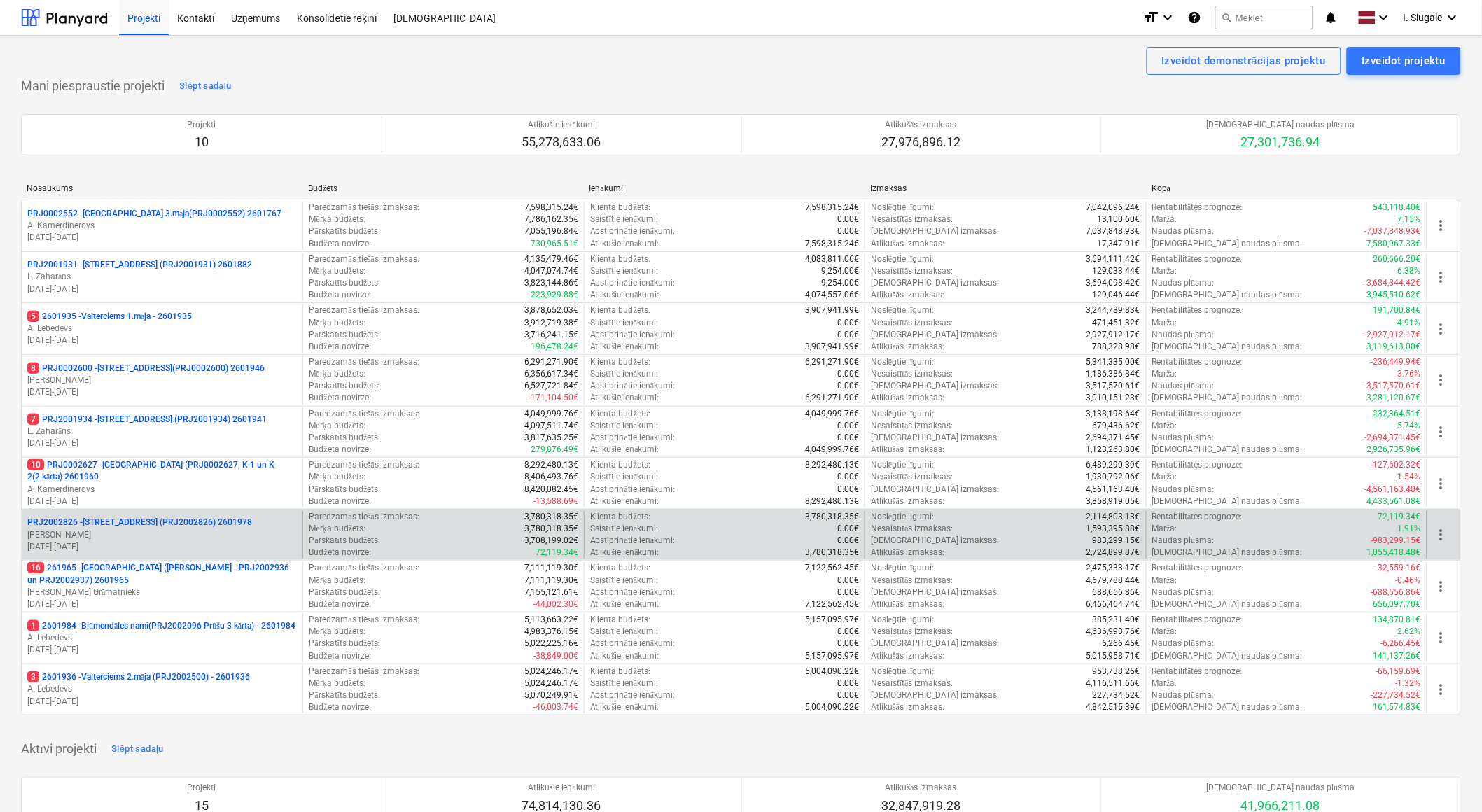
click at [210, 533] on p "[PERSON_NAME]" at bounding box center [162, 535] width 269 height 12
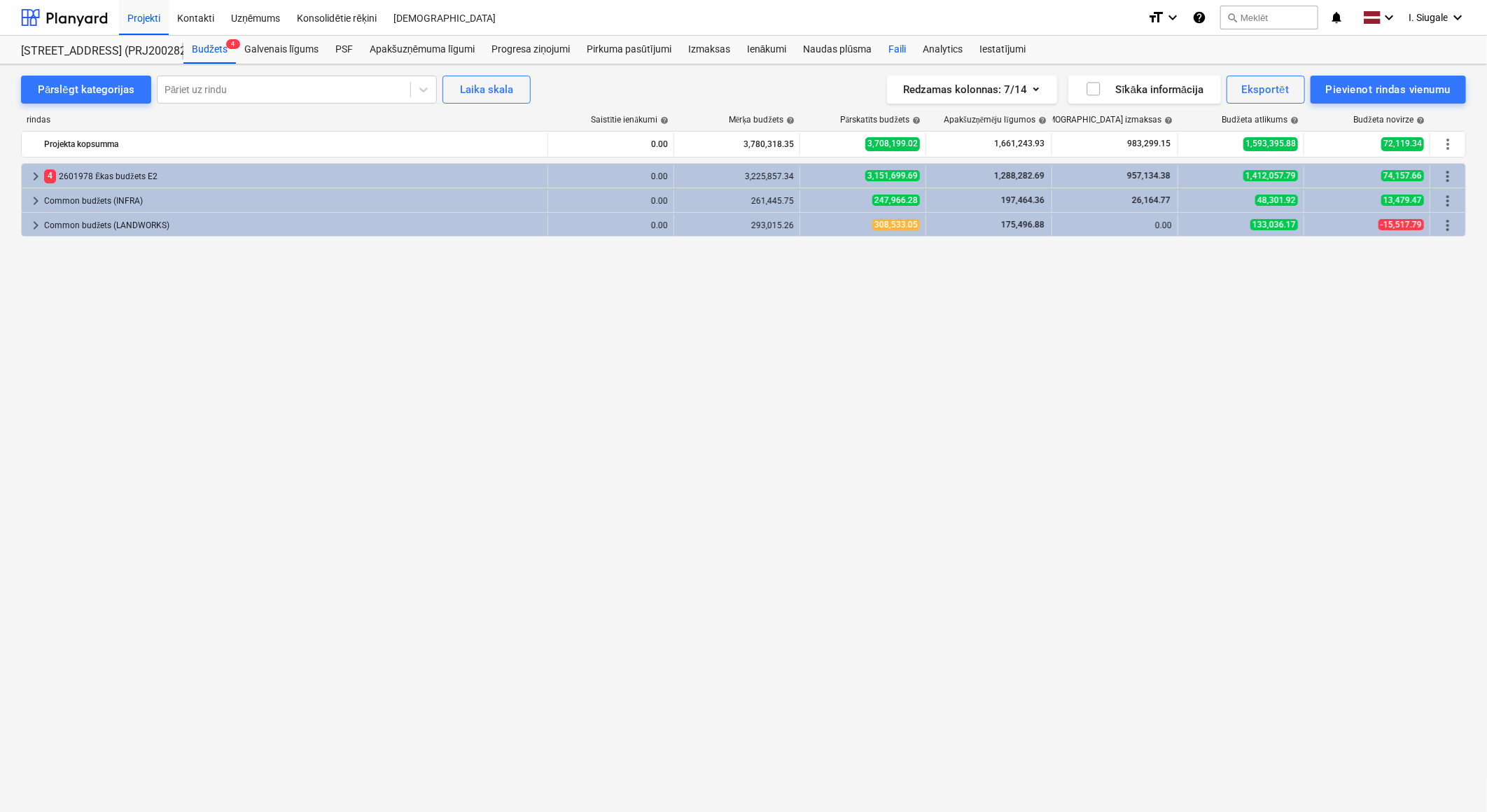
click at [898, 46] on div "Faili" at bounding box center [897, 49] width 34 height 28
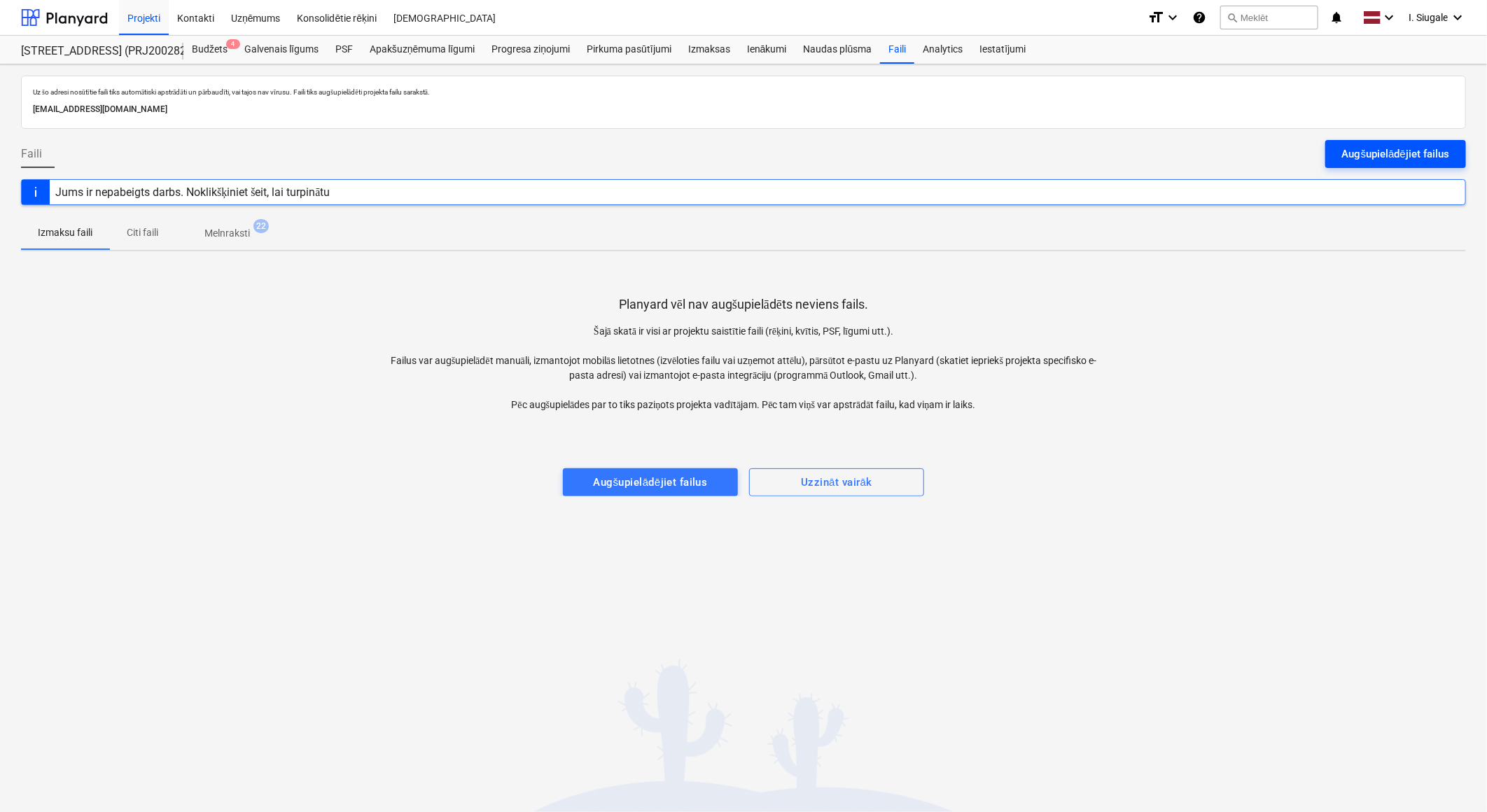
click at [1348, 148] on div "Augšupielādējiet failus" at bounding box center [1395, 153] width 107 height 18
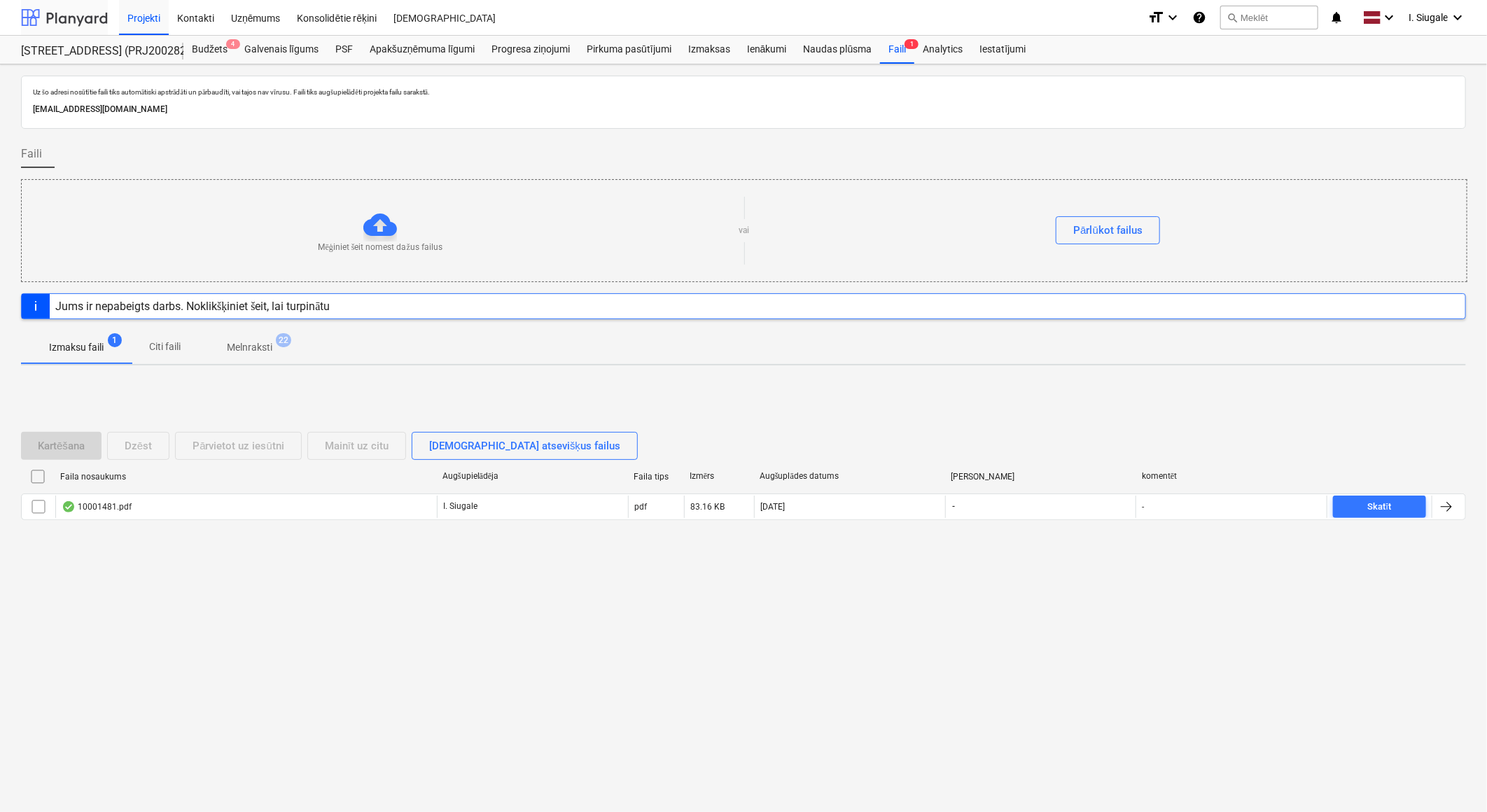
click at [66, 14] on div at bounding box center [64, 17] width 87 height 35
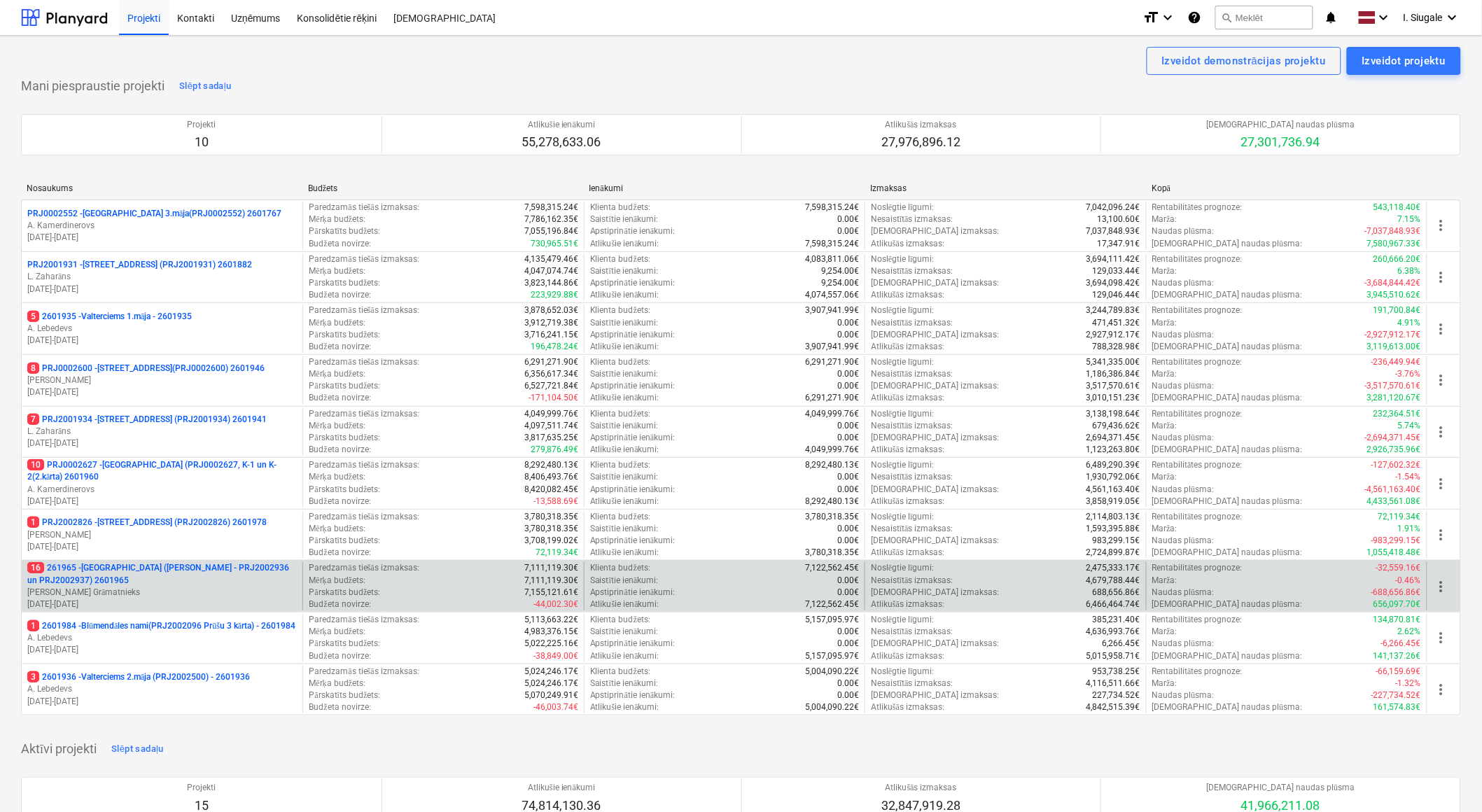
click at [134, 574] on p "16 261965 - [GEOGRAPHIC_DATA] ([PERSON_NAME] - PRJ2002936 un PRJ2002937) 2601965" at bounding box center [162, 573] width 269 height 24
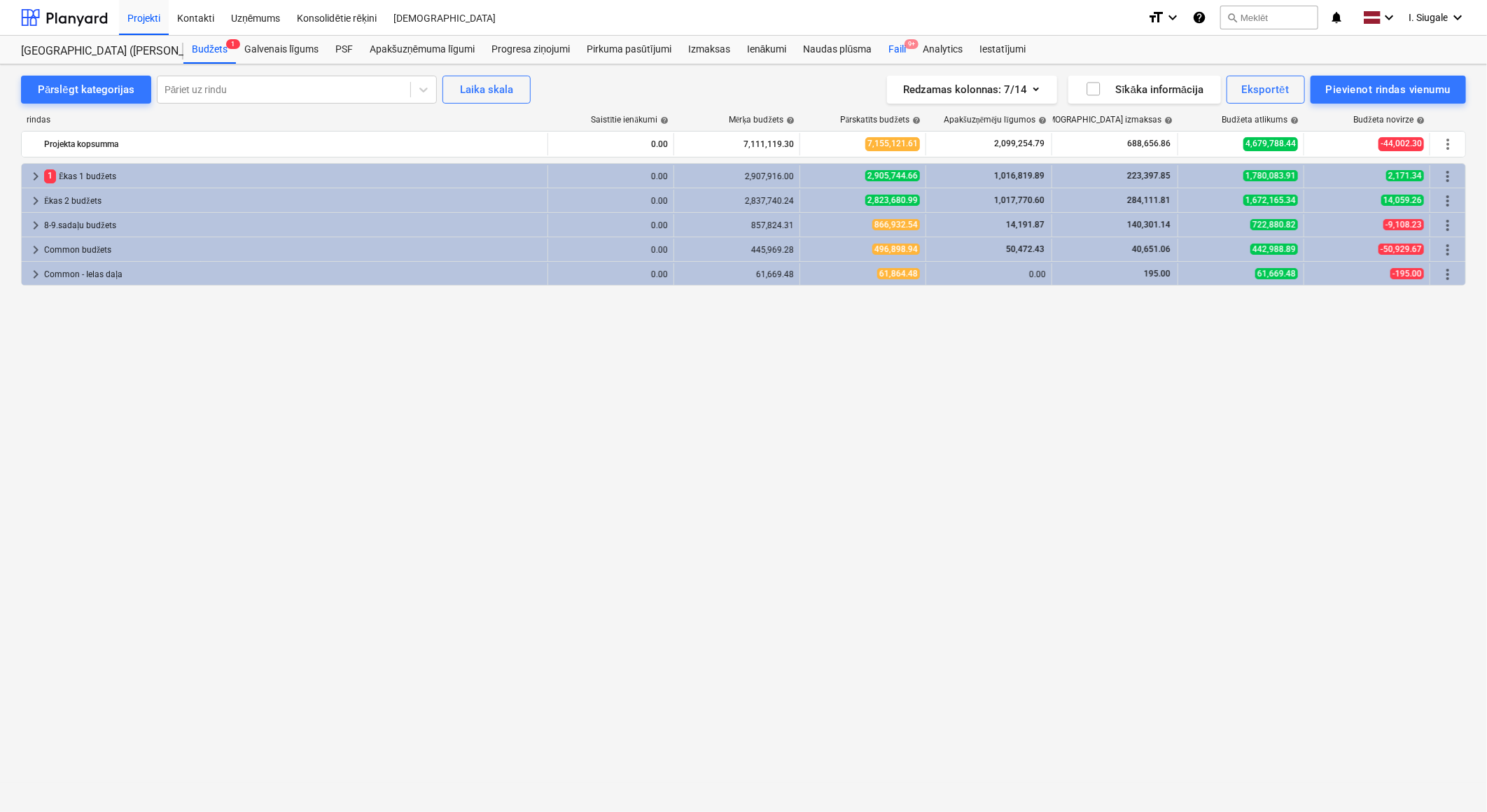
click at [897, 50] on div "Faili 9+" at bounding box center [897, 49] width 34 height 28
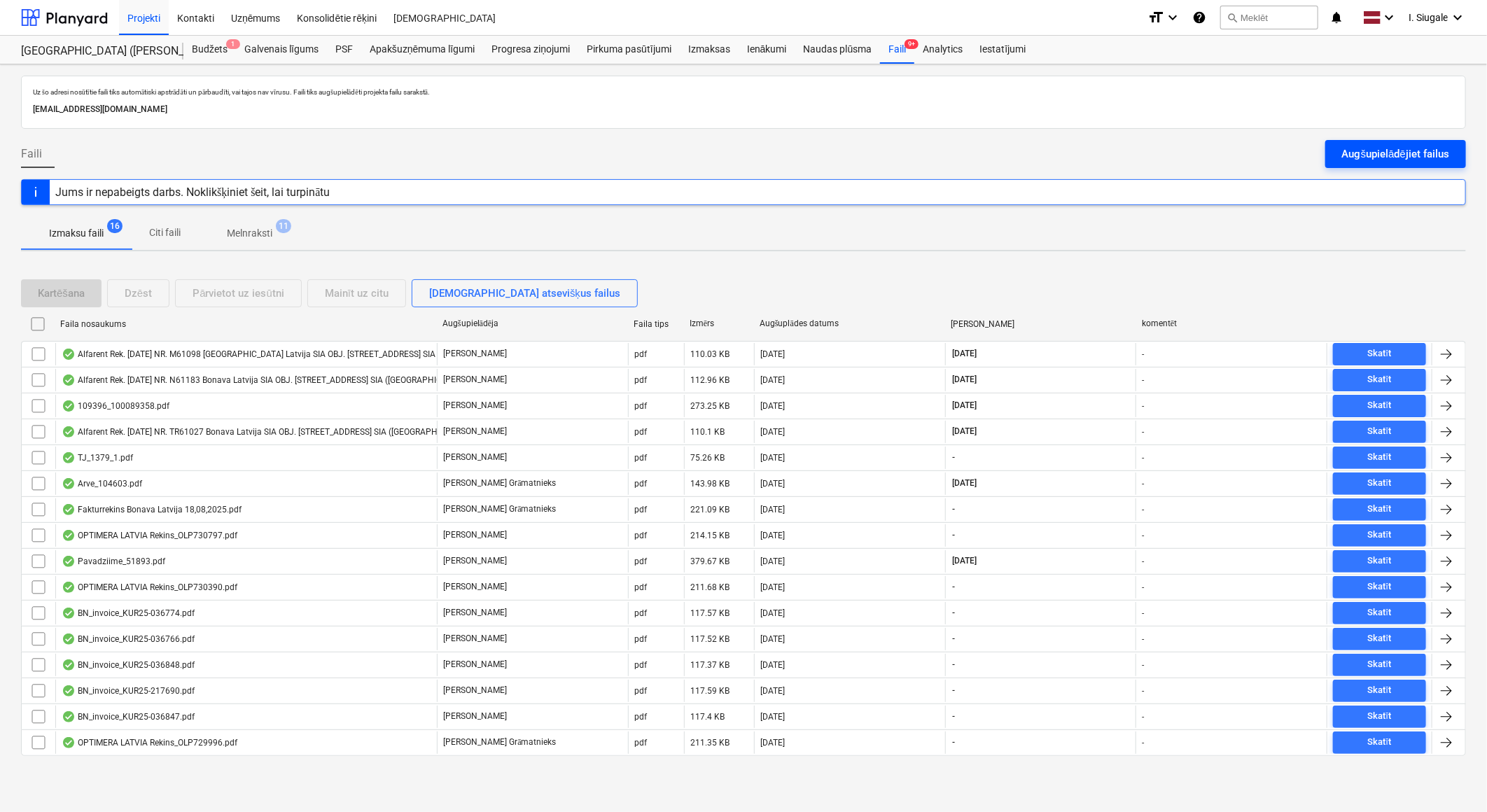
click at [1353, 149] on div "Augšupielādējiet failus" at bounding box center [1395, 153] width 107 height 18
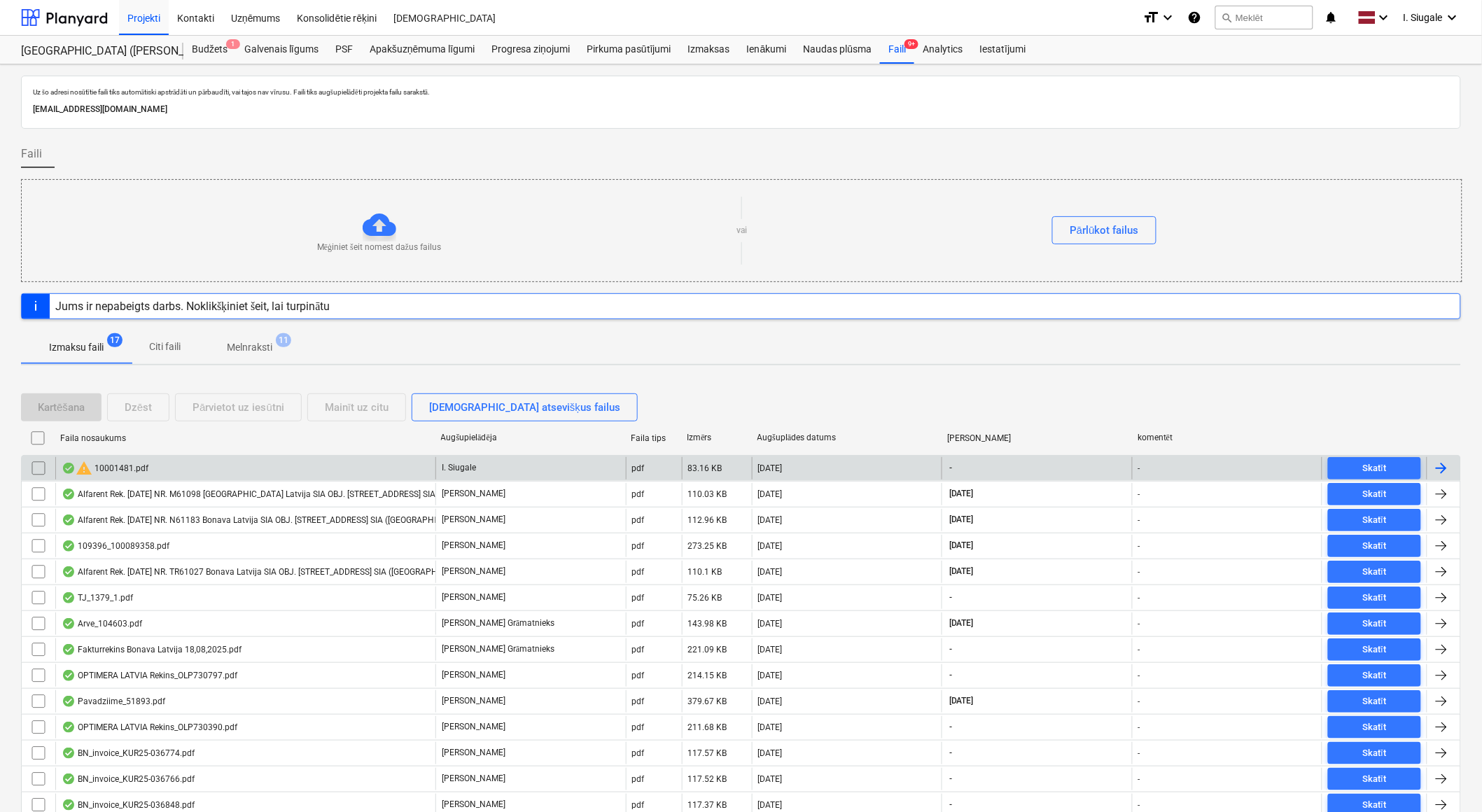
click at [39, 464] on input "checkbox" at bounding box center [38, 467] width 22 height 22
click at [145, 409] on div "Dzēst" at bounding box center [138, 407] width 27 height 18
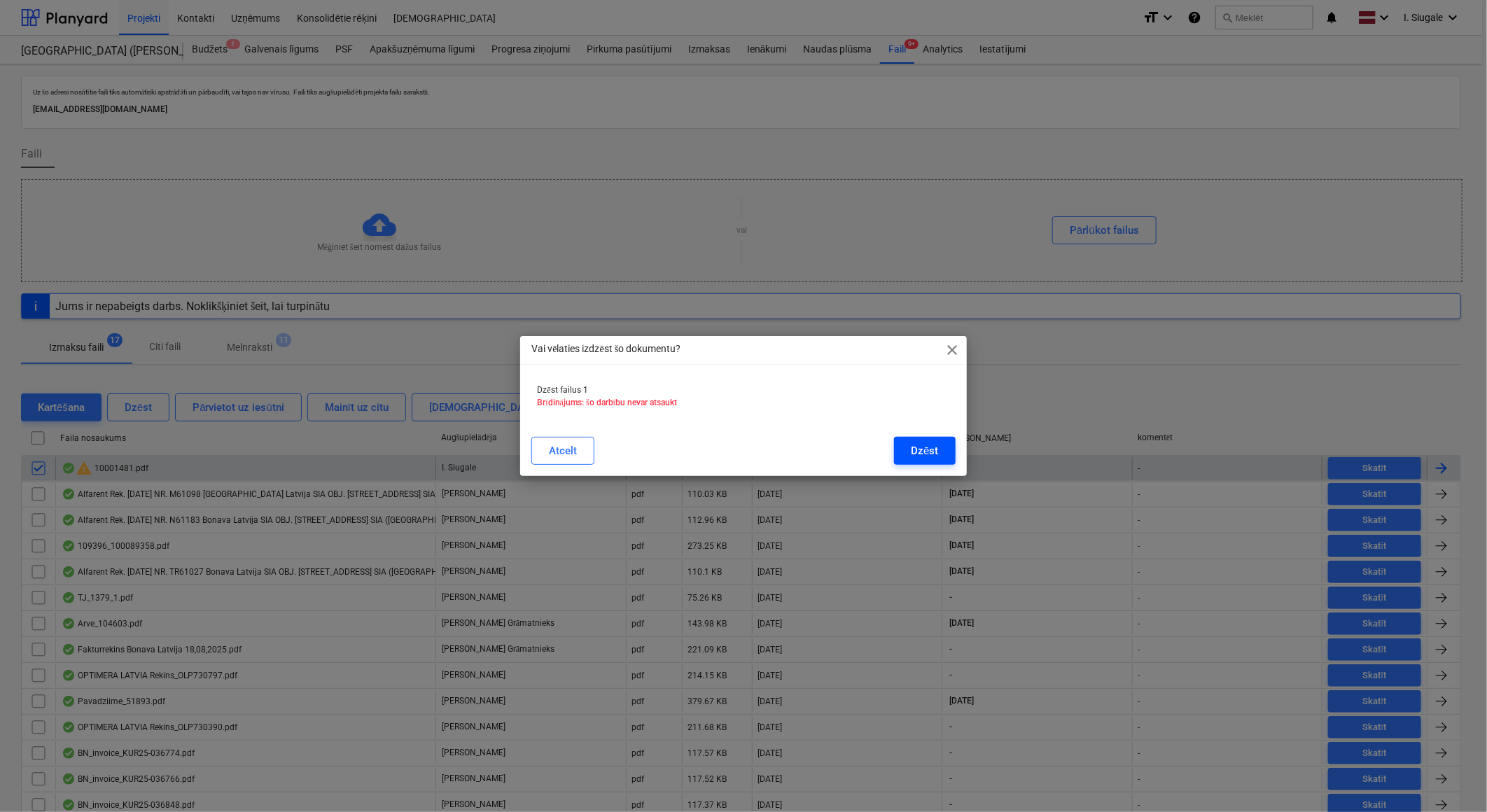
click at [918, 450] on div "Dzēst" at bounding box center [924, 450] width 27 height 18
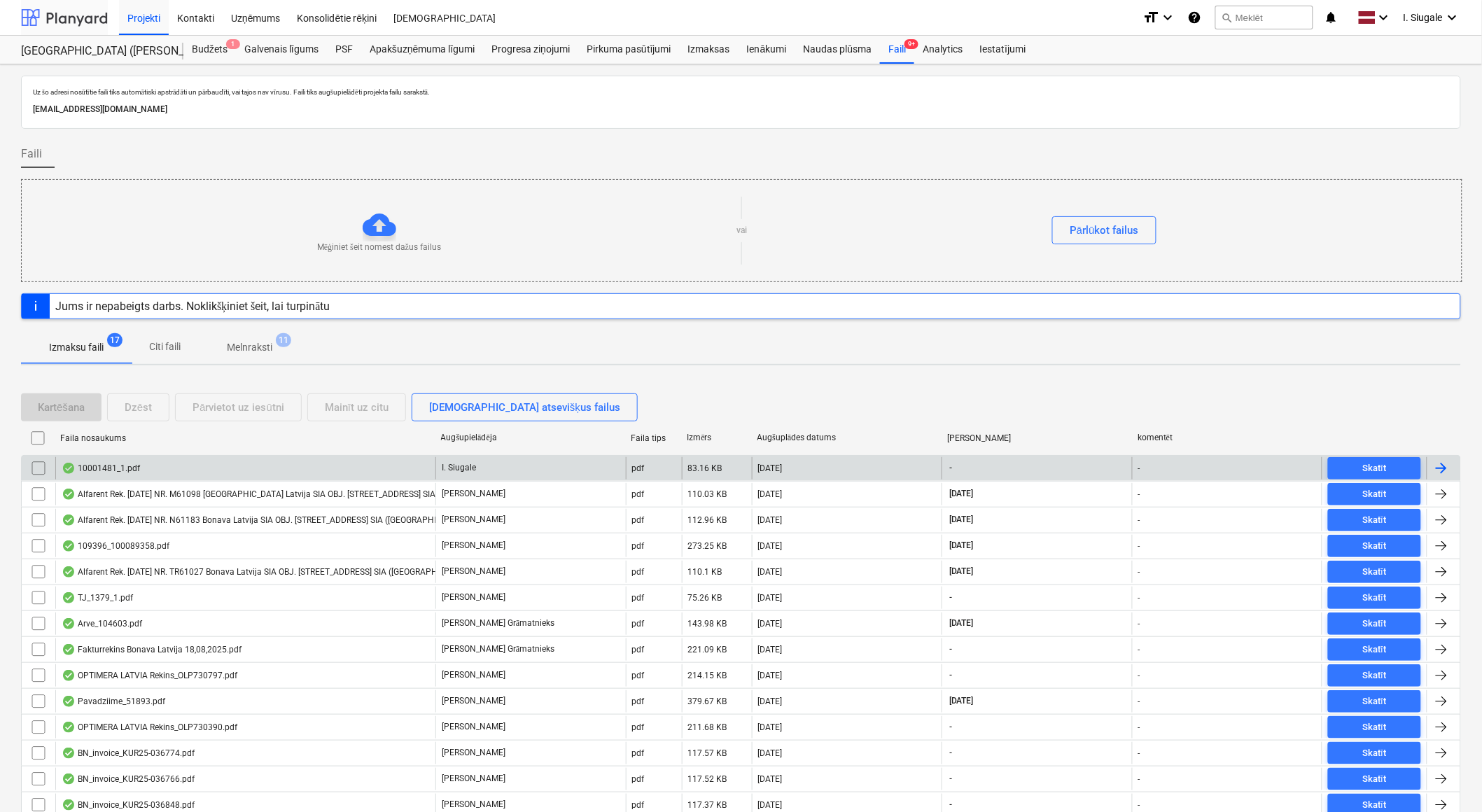
click at [89, 20] on div at bounding box center [64, 17] width 87 height 35
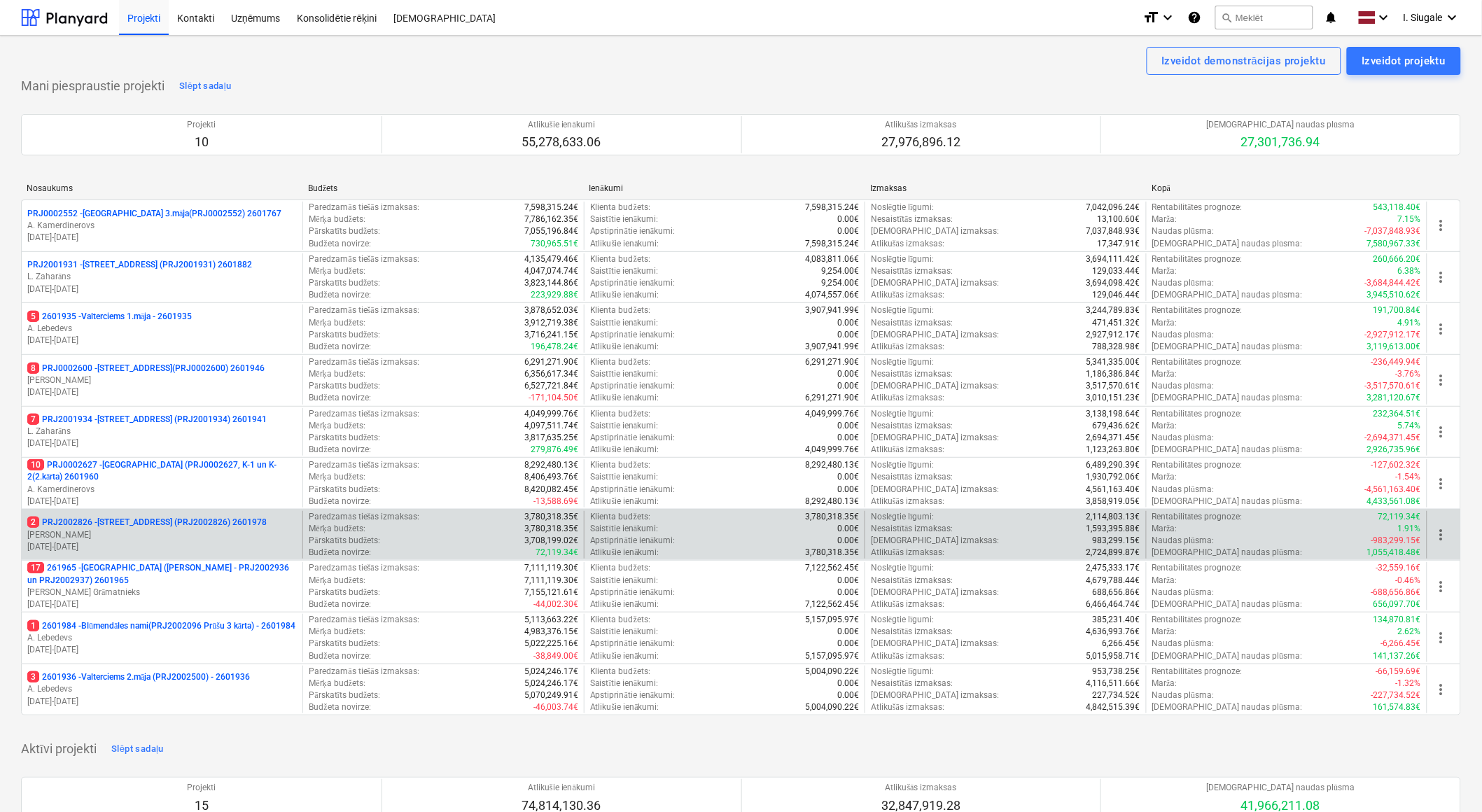
click at [269, 527] on div "2 PRJ2002826 - [STREET_ADDRESS] (PRJ2002826) 2601978" at bounding box center [162, 522] width 269 height 12
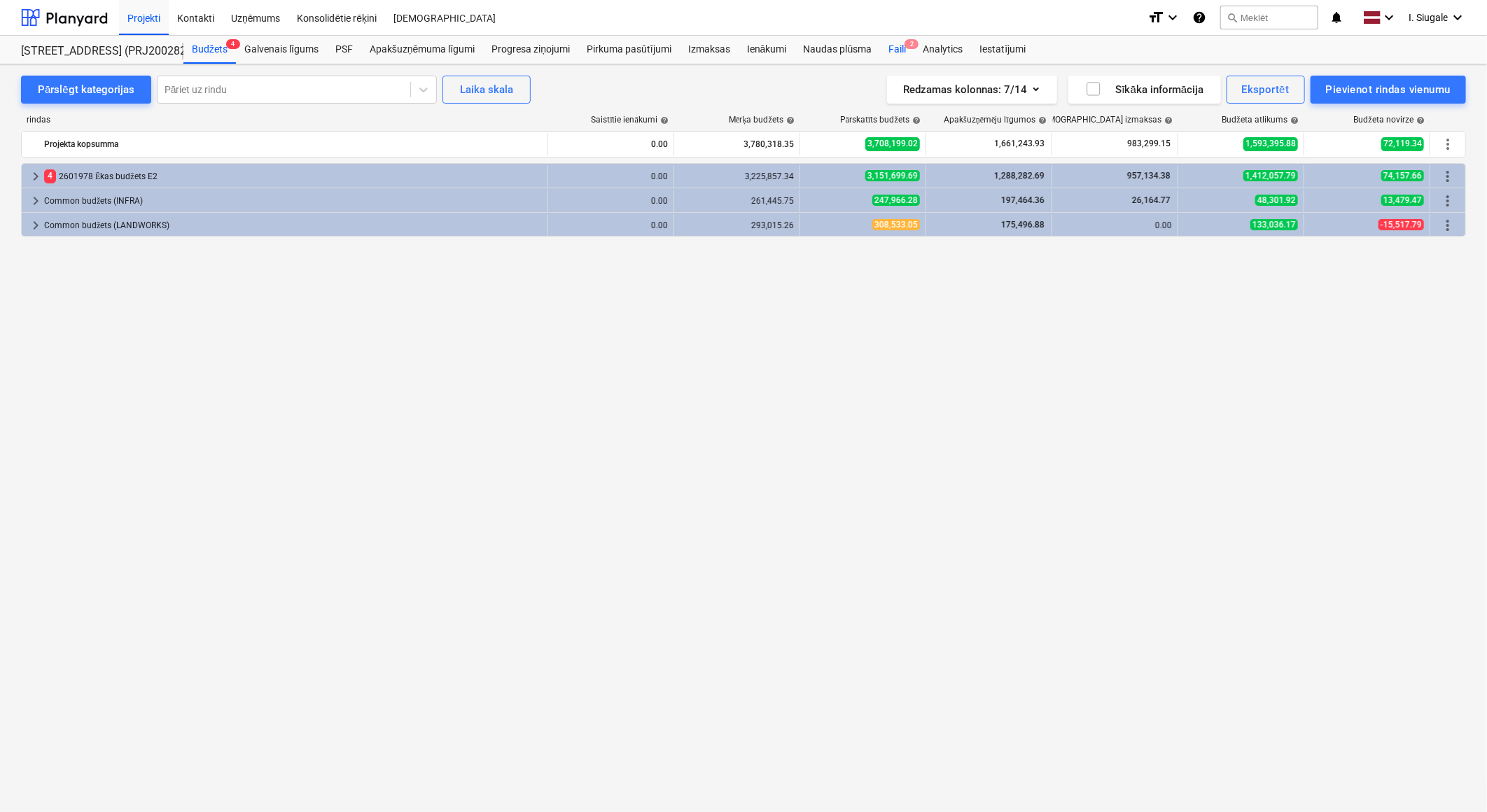
click at [897, 49] on div "Faili 2" at bounding box center [897, 49] width 34 height 28
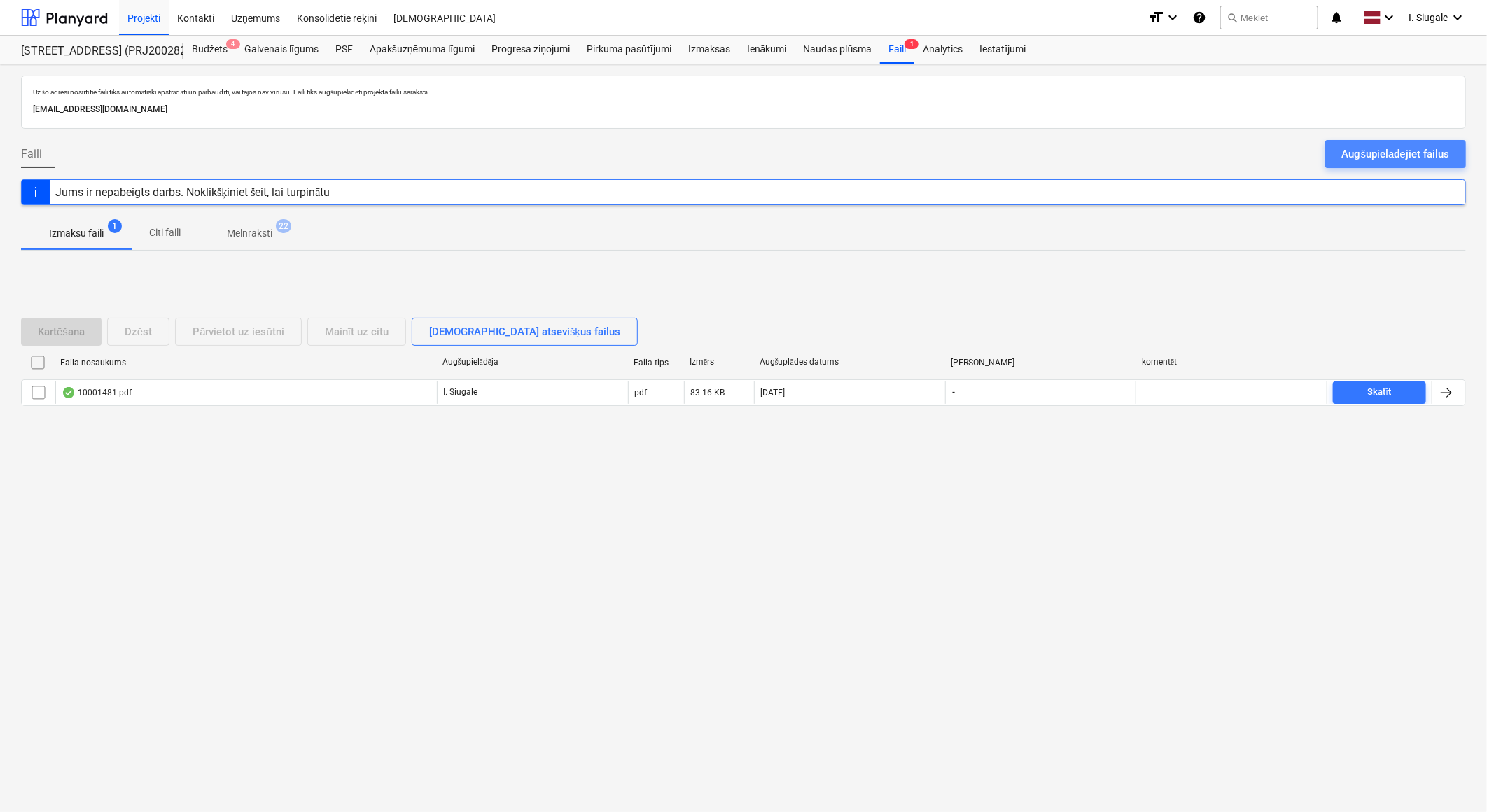
click at [1360, 154] on div "Augšupielādējiet failus" at bounding box center [1395, 153] width 107 height 18
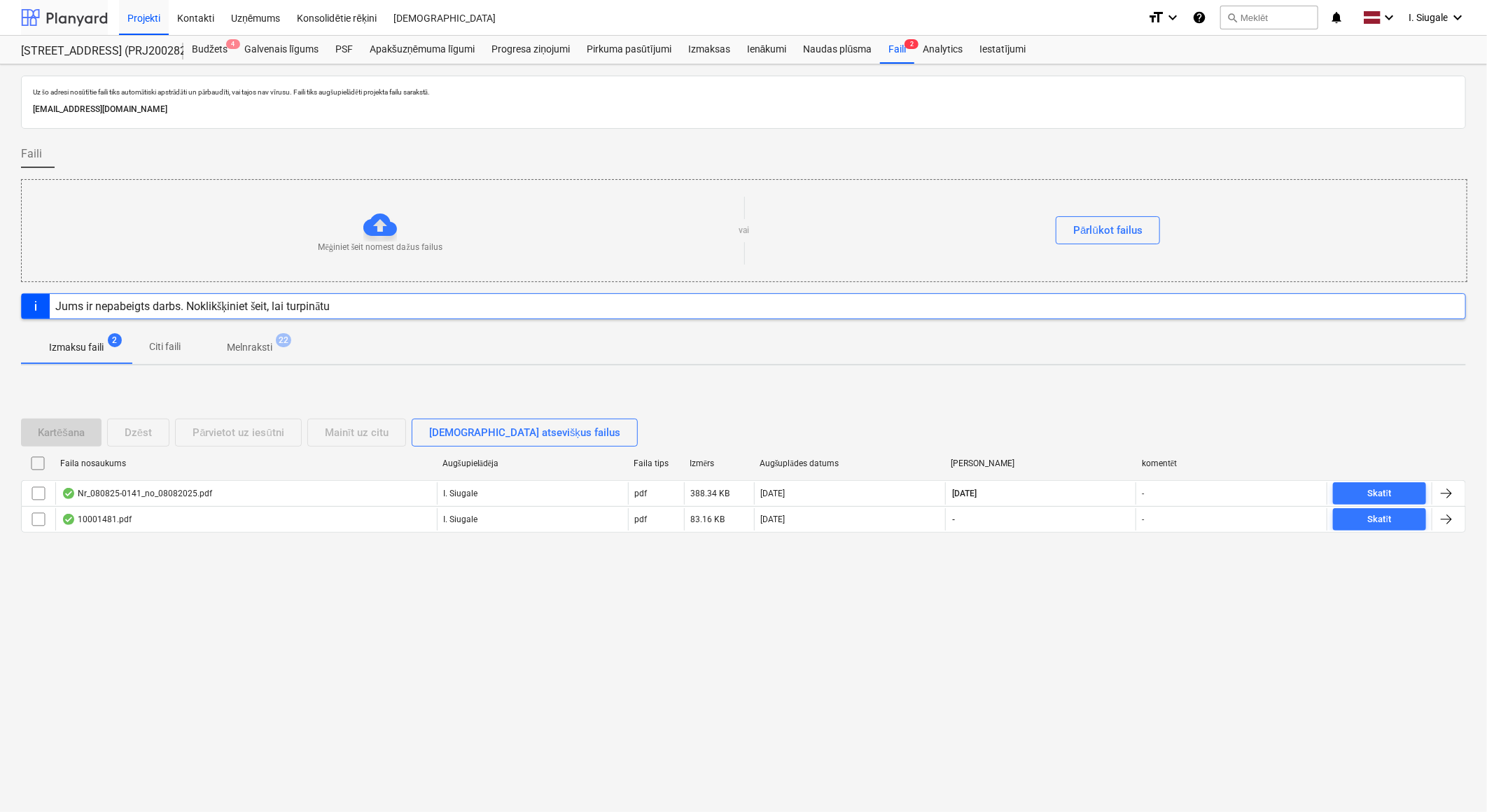
click at [74, 15] on div at bounding box center [64, 17] width 87 height 35
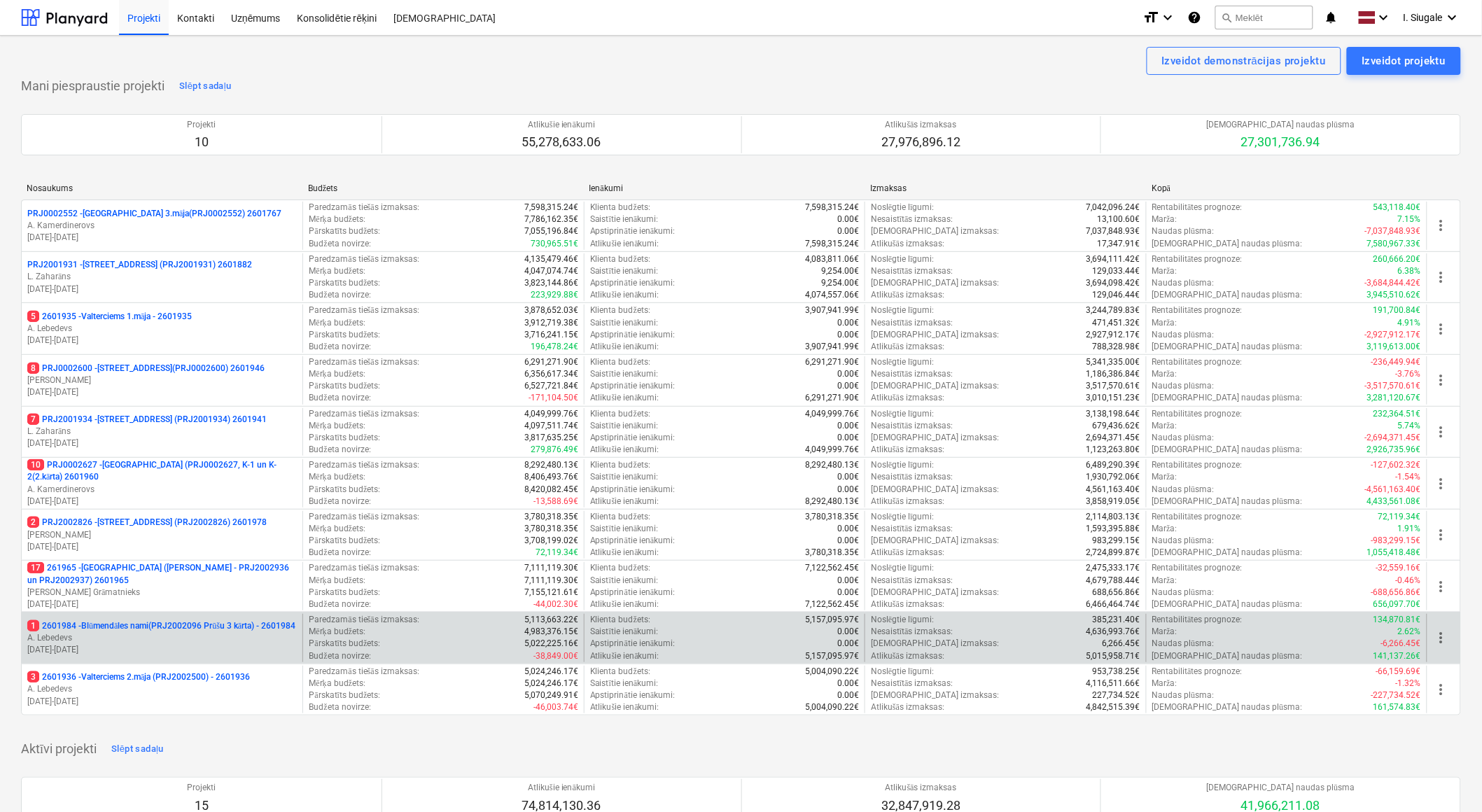
click at [193, 625] on p "1 2601984 - Blūmendāles nami(PRJ2002096 Prūšu 3 kārta) - 2601984" at bounding box center [161, 625] width 268 height 12
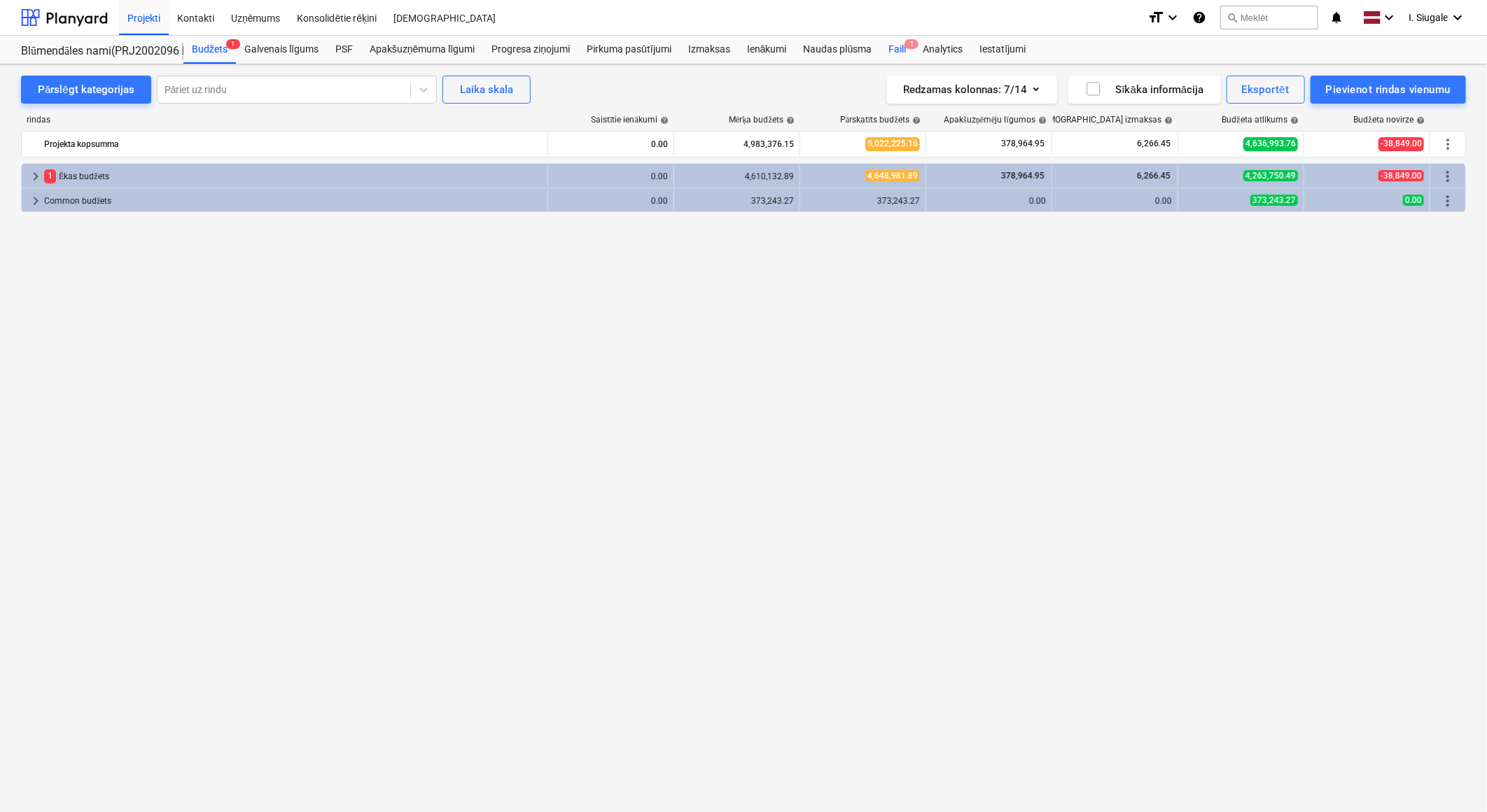
click at [900, 46] on div "Faili 1" at bounding box center [897, 49] width 34 height 28
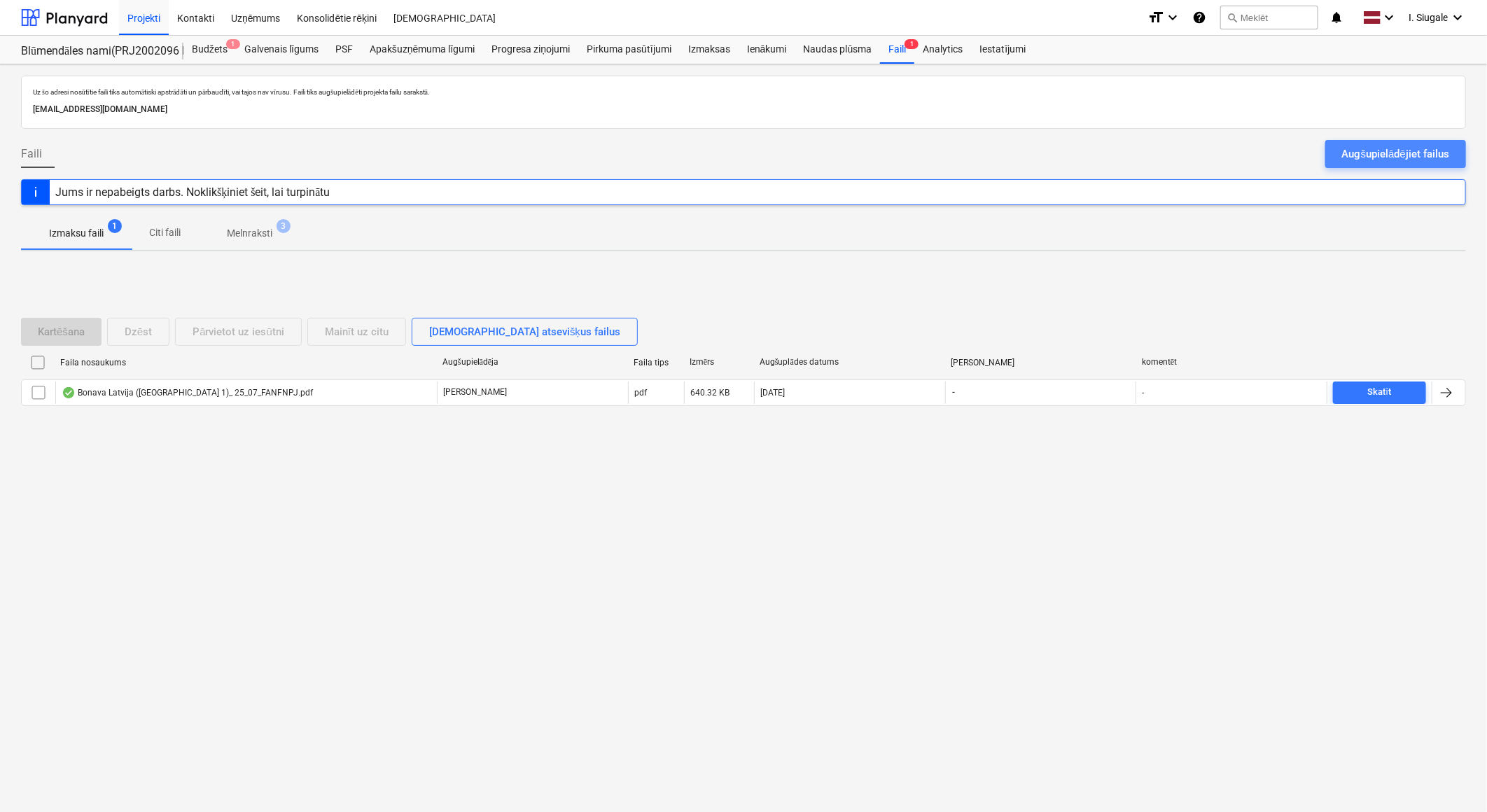
click at [1363, 154] on div "Augšupielādējiet failus" at bounding box center [1395, 153] width 107 height 18
